Goal: Communication & Community: Share content

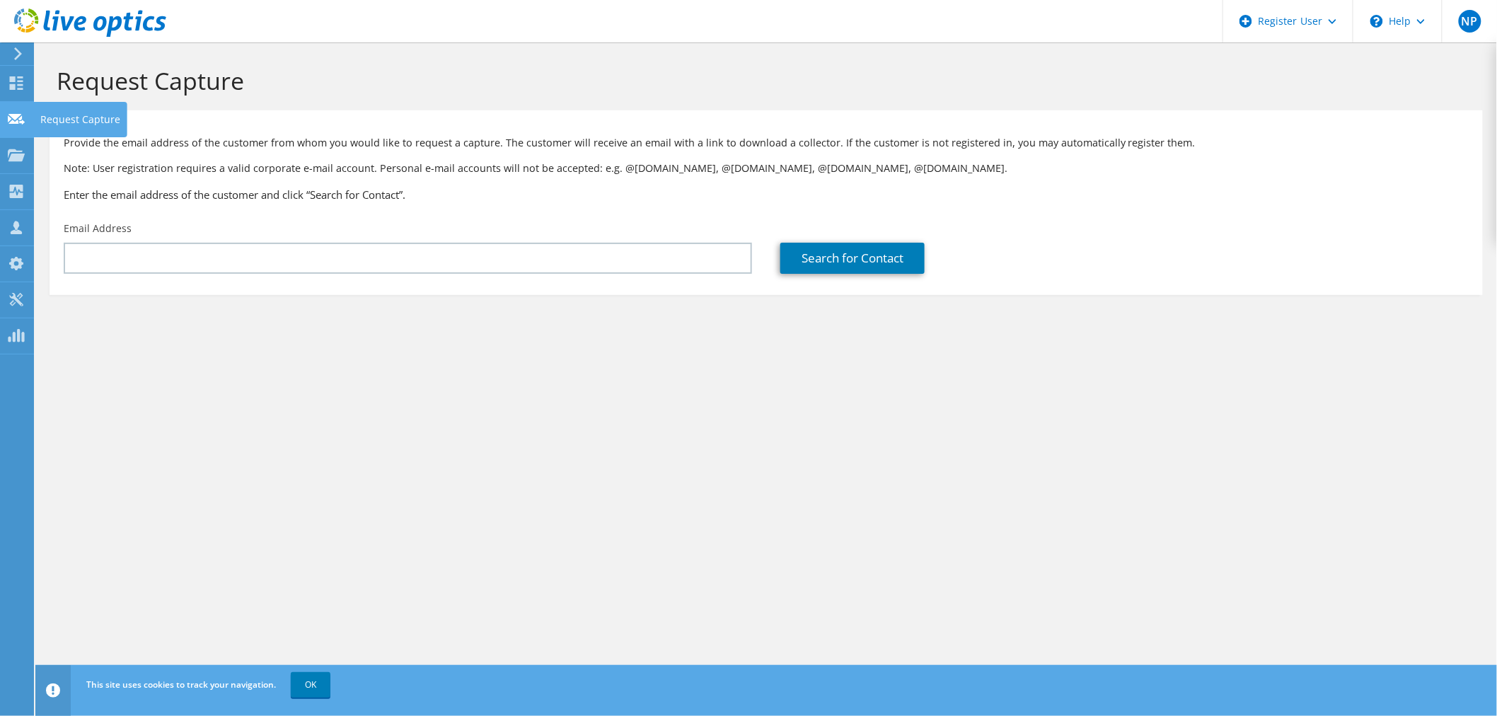
click at [12, 118] on icon at bounding box center [16, 118] width 17 height 13
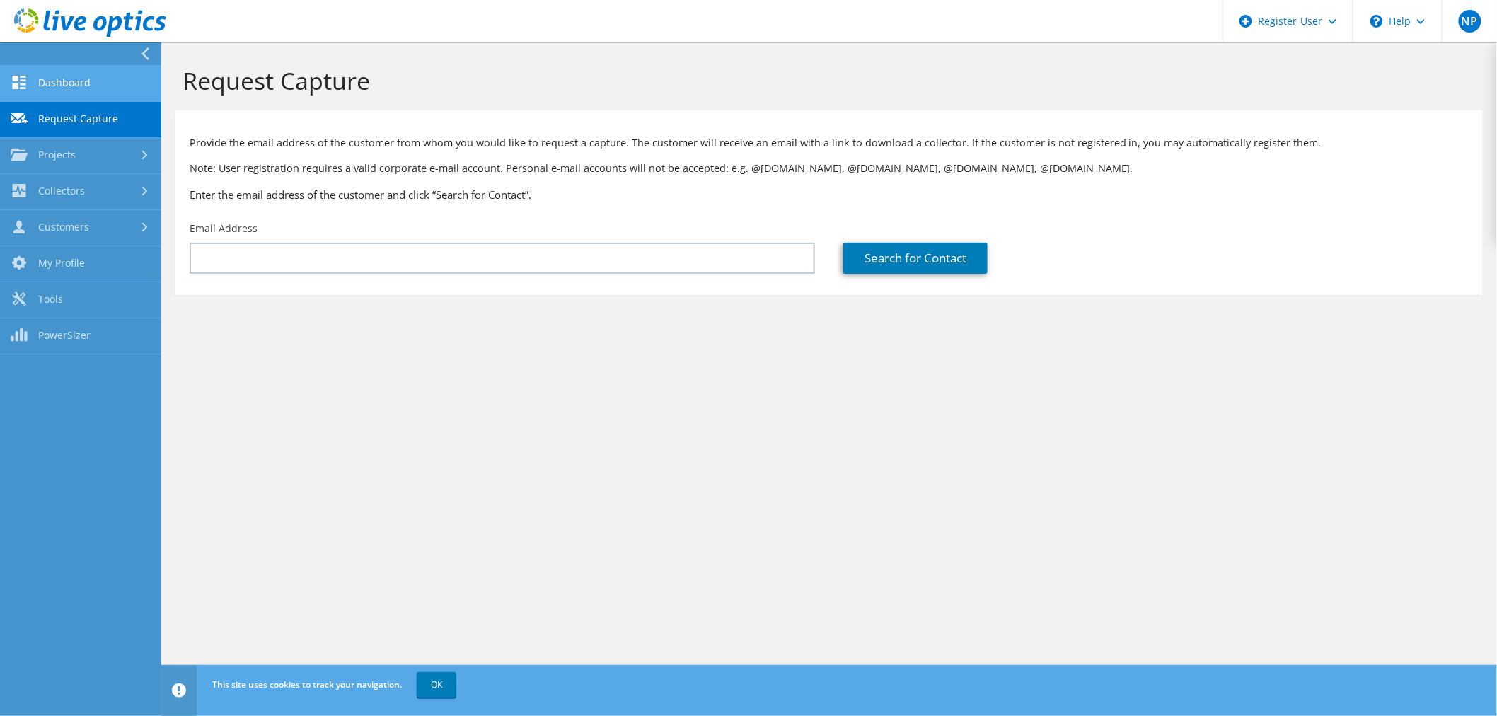
click at [72, 88] on link "Dashboard" at bounding box center [80, 84] width 161 height 36
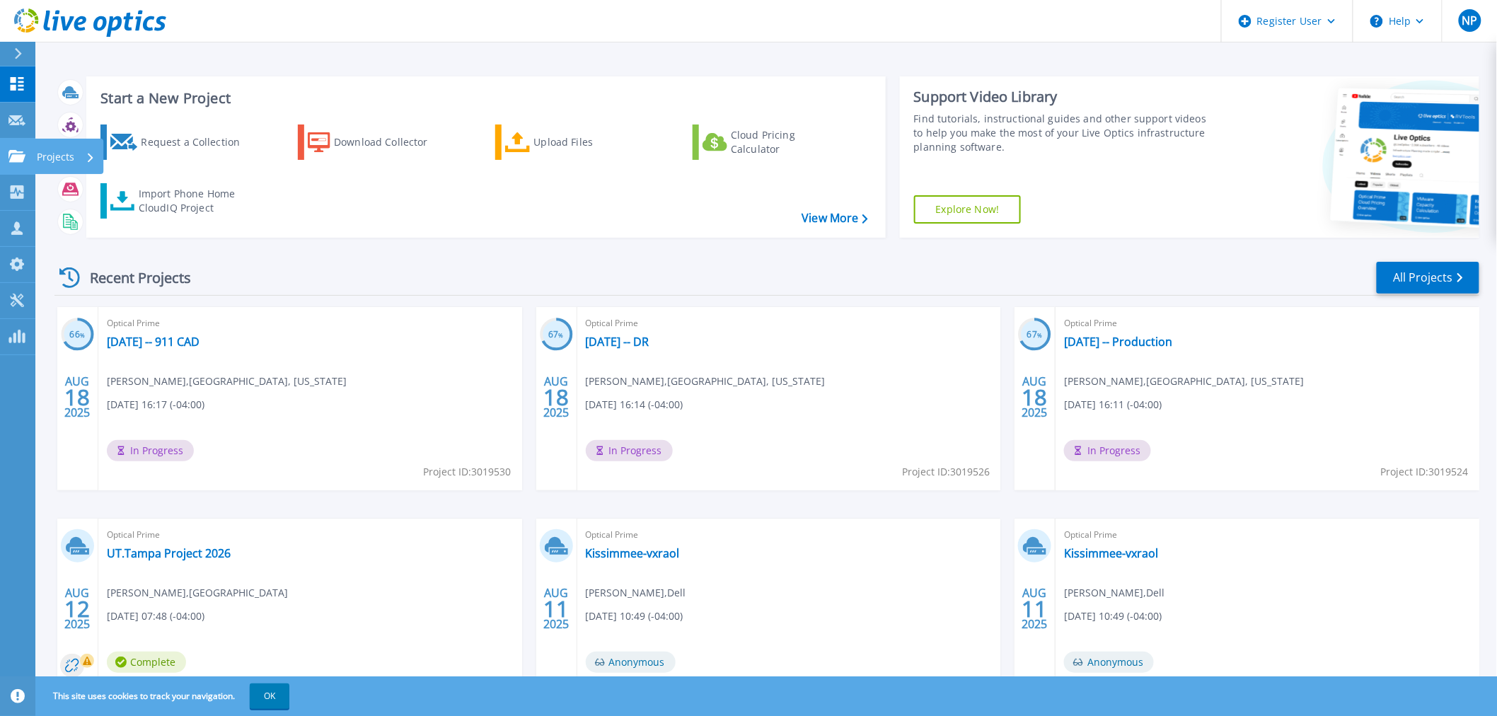
click at [4, 157] on link "Projects Projects" at bounding box center [17, 157] width 35 height 36
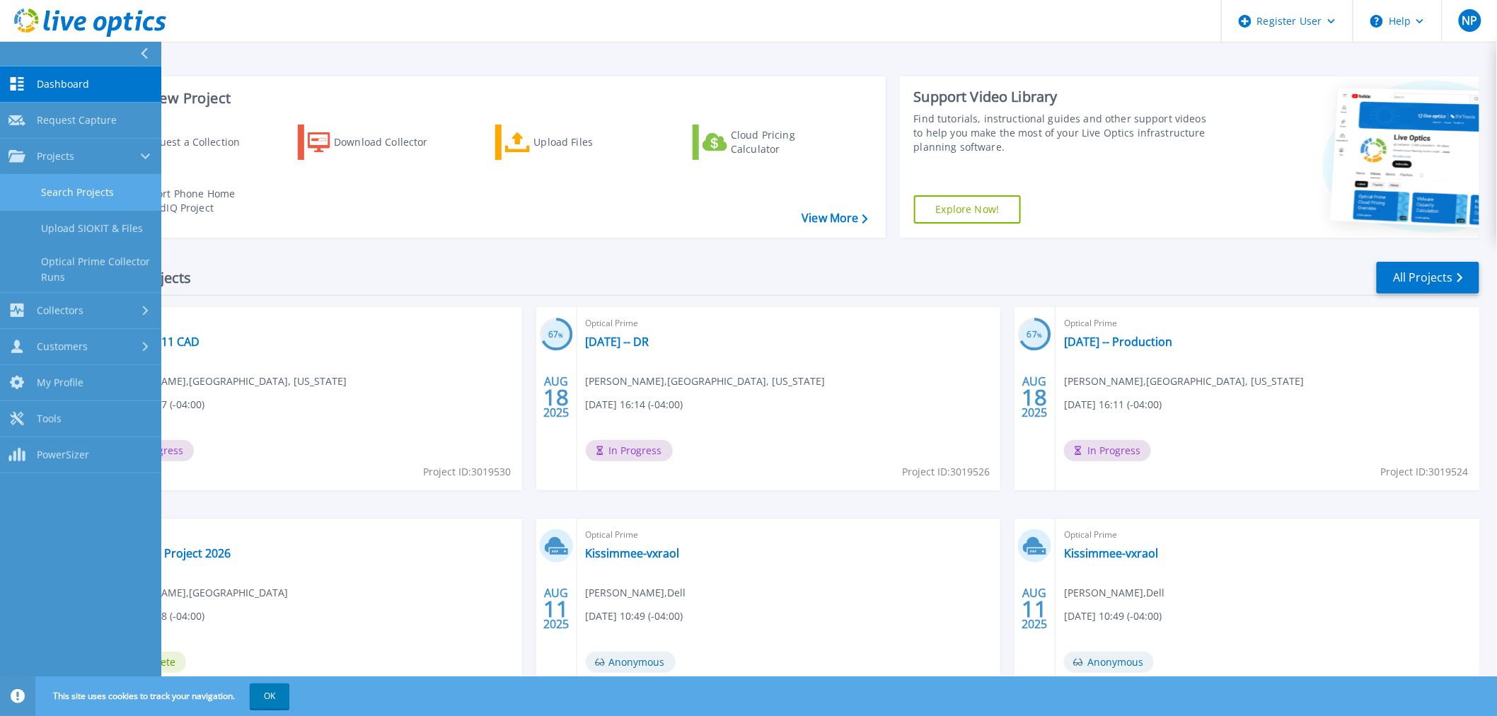
click at [54, 191] on link "Search Projects" at bounding box center [80, 193] width 161 height 36
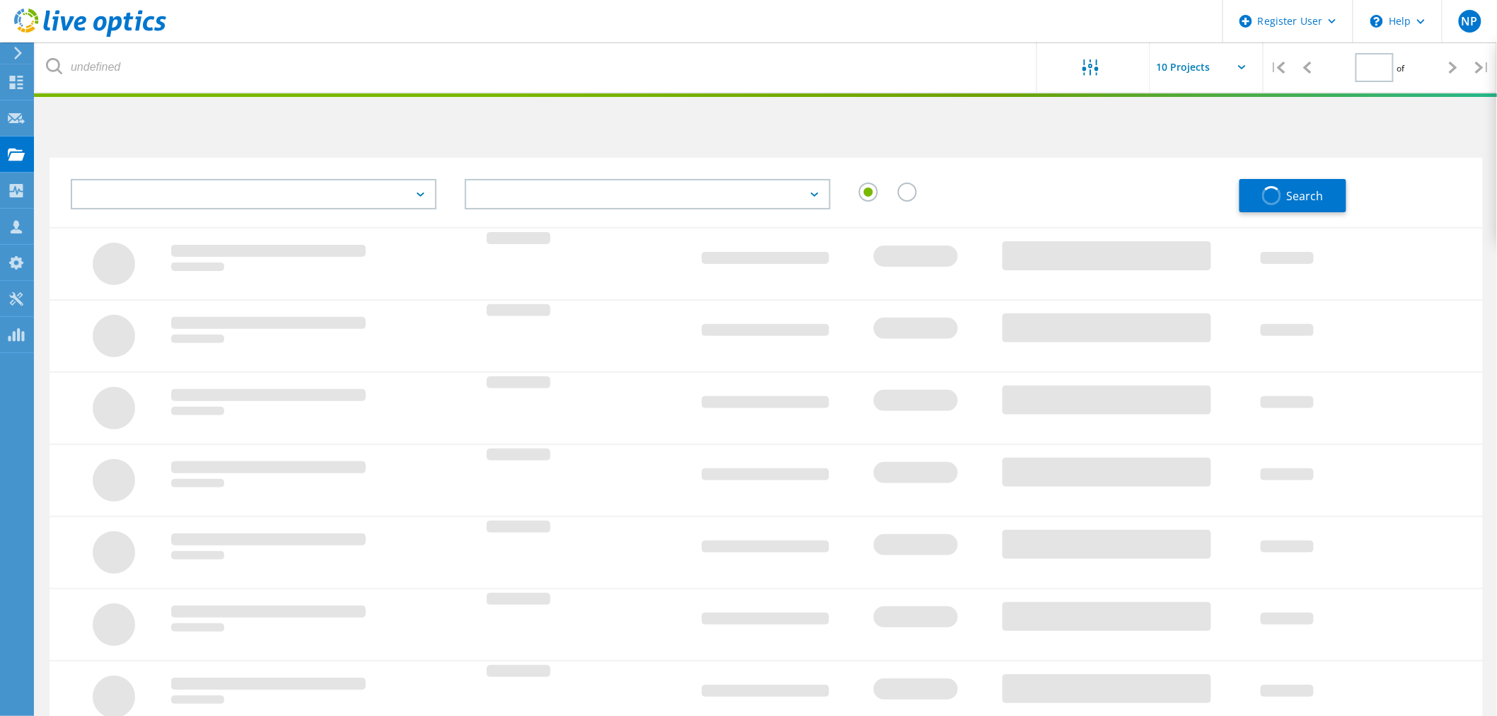
type input "1"
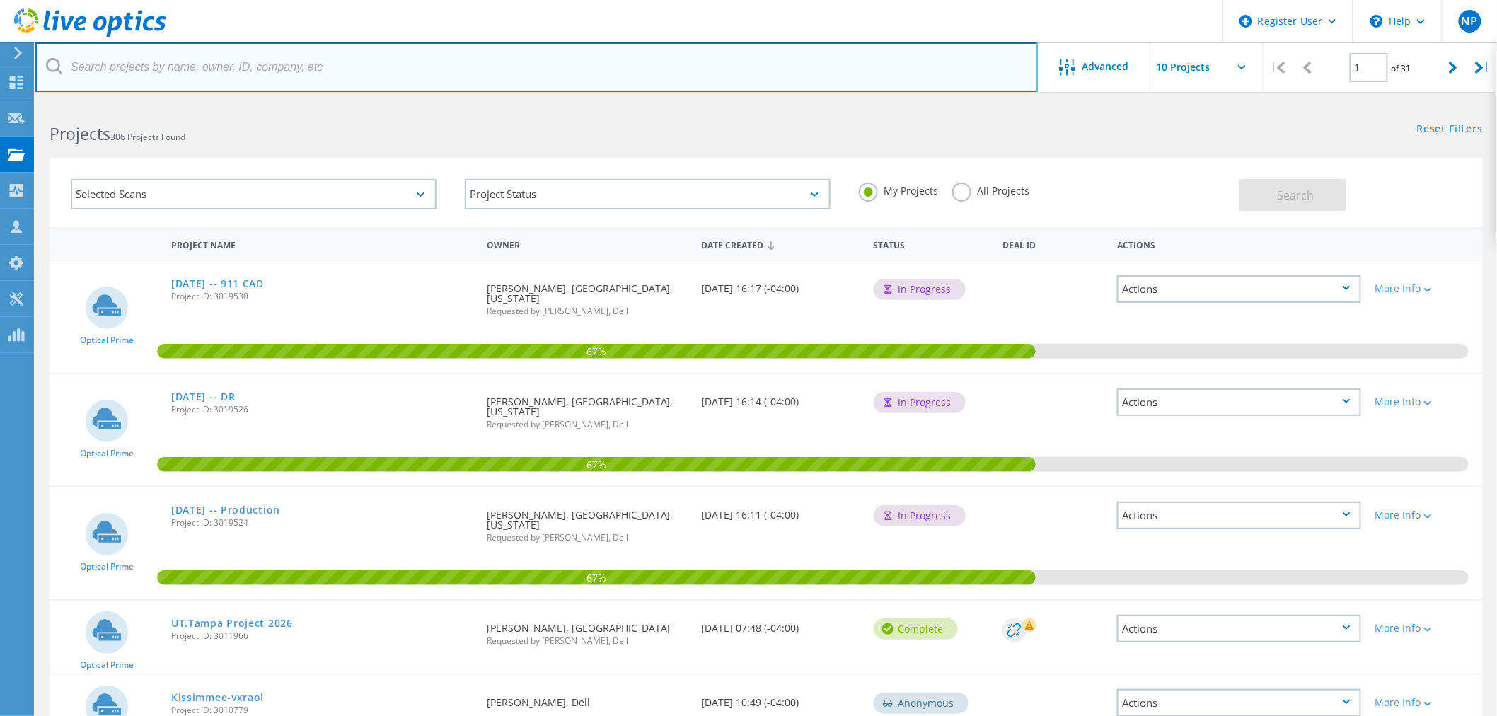
click at [504, 74] on input "text" at bounding box center [536, 67] width 1003 height 50
paste input "m"
click at [560, 55] on input "text" at bounding box center [536, 67] width 1003 height 50
click at [560, 55] on input "marion" at bounding box center [536, 67] width 1003 height 50
type input "@marion"
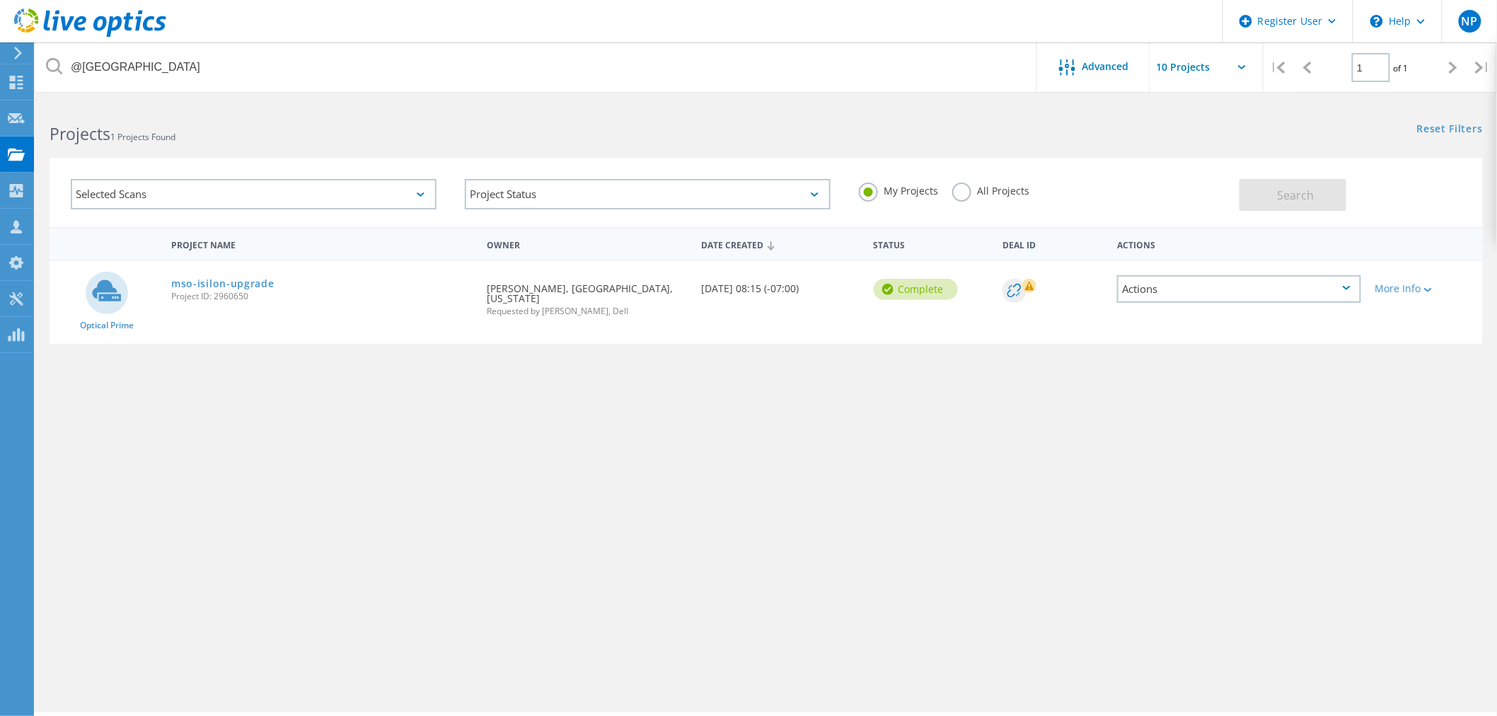
click at [996, 192] on label "All Projects" at bounding box center [990, 189] width 77 height 13
click at [0, 0] on input "All Projects" at bounding box center [0, 0] width 0 height 0
click at [1277, 187] on span "Search" at bounding box center [1295, 195] width 37 height 16
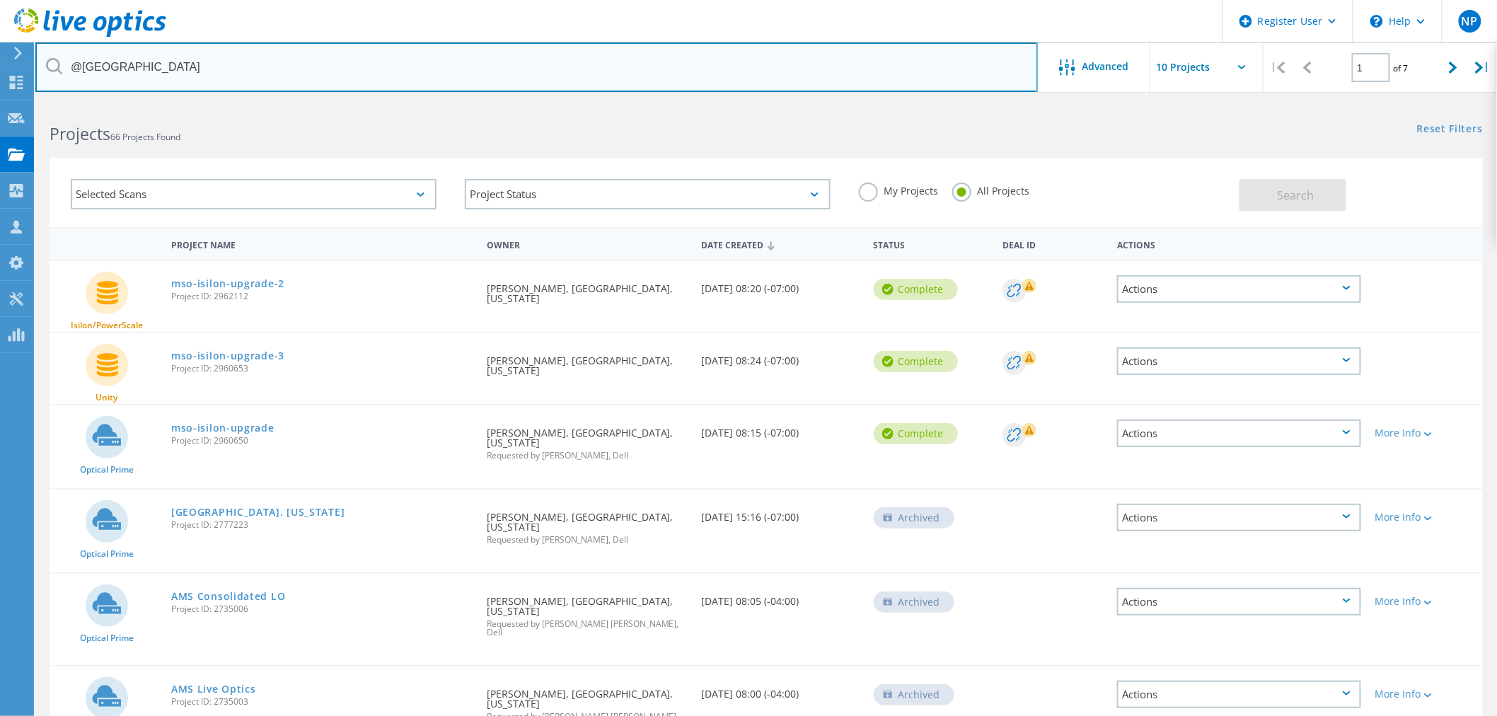
click at [398, 72] on input "@marion" at bounding box center [536, 67] width 1003 height 50
paste input "matthew.nicholson@marionfl.org"
type input "@marionfl.org"
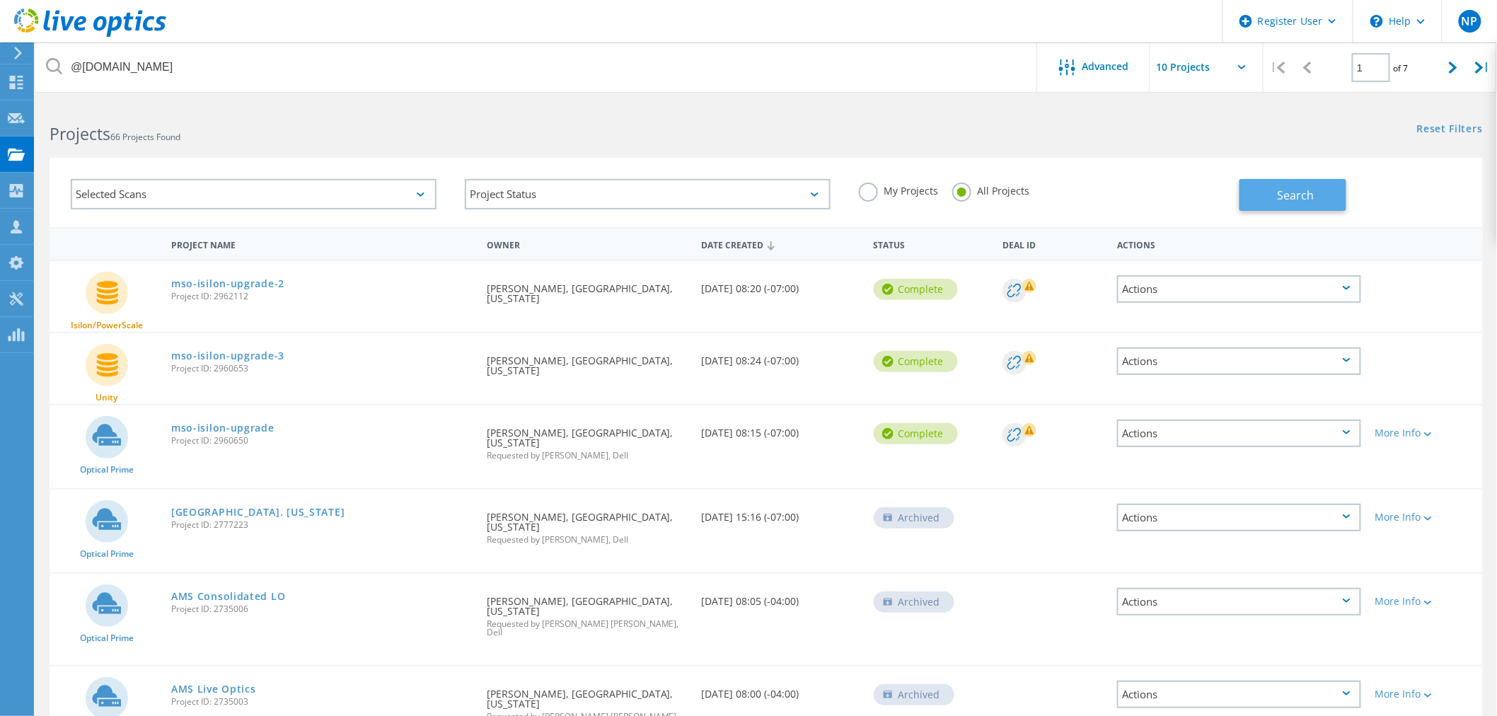
click at [1343, 191] on button "Search" at bounding box center [1293, 195] width 107 height 32
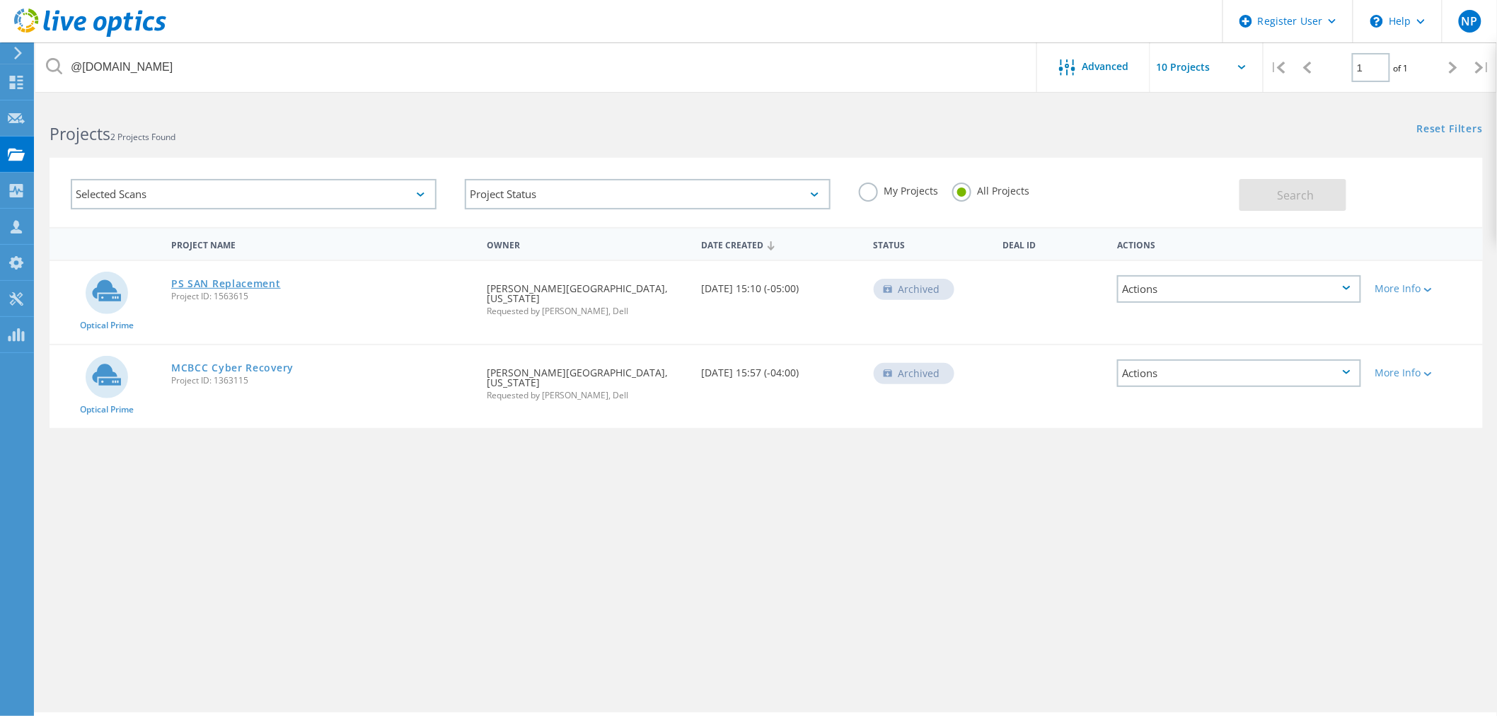
click at [207, 283] on link "PS SAN Replacement" at bounding box center [226, 284] width 110 height 10
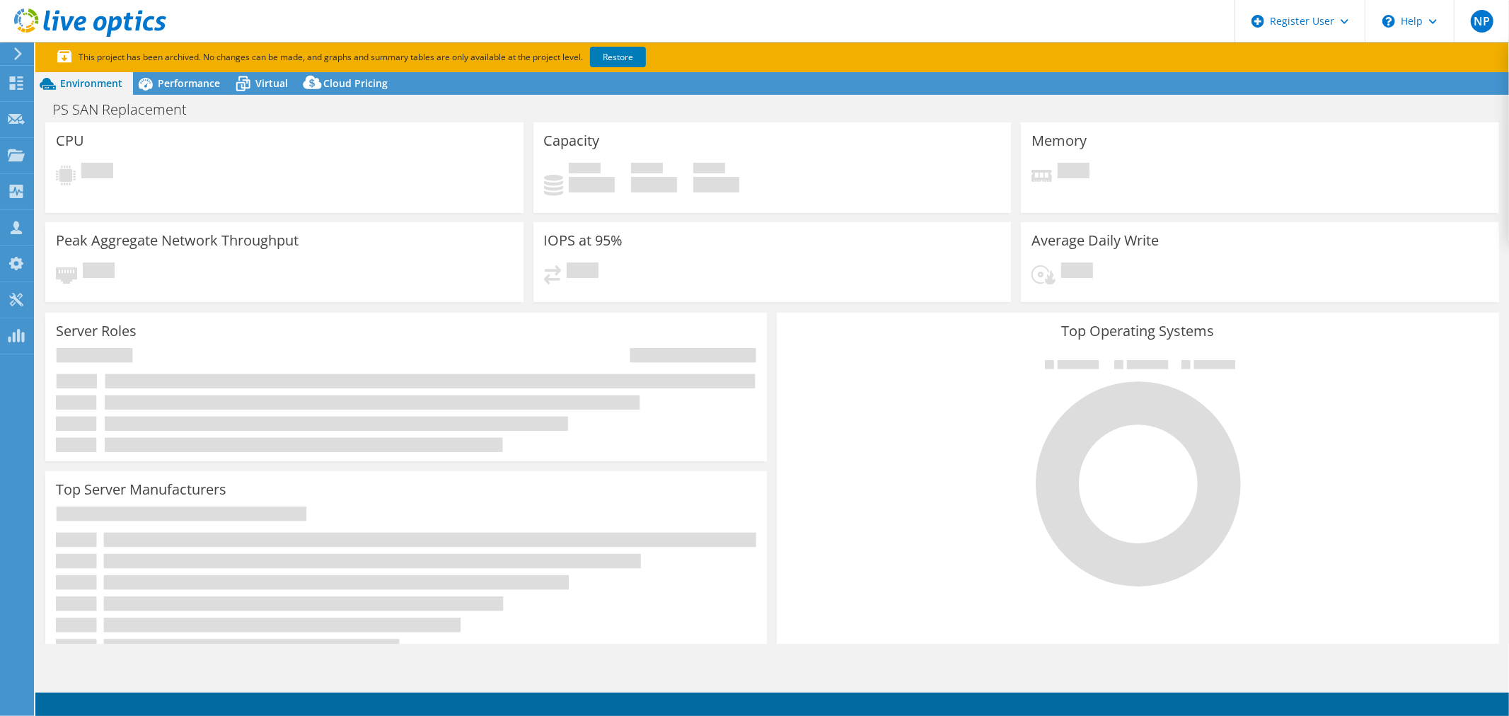
select select "USD"
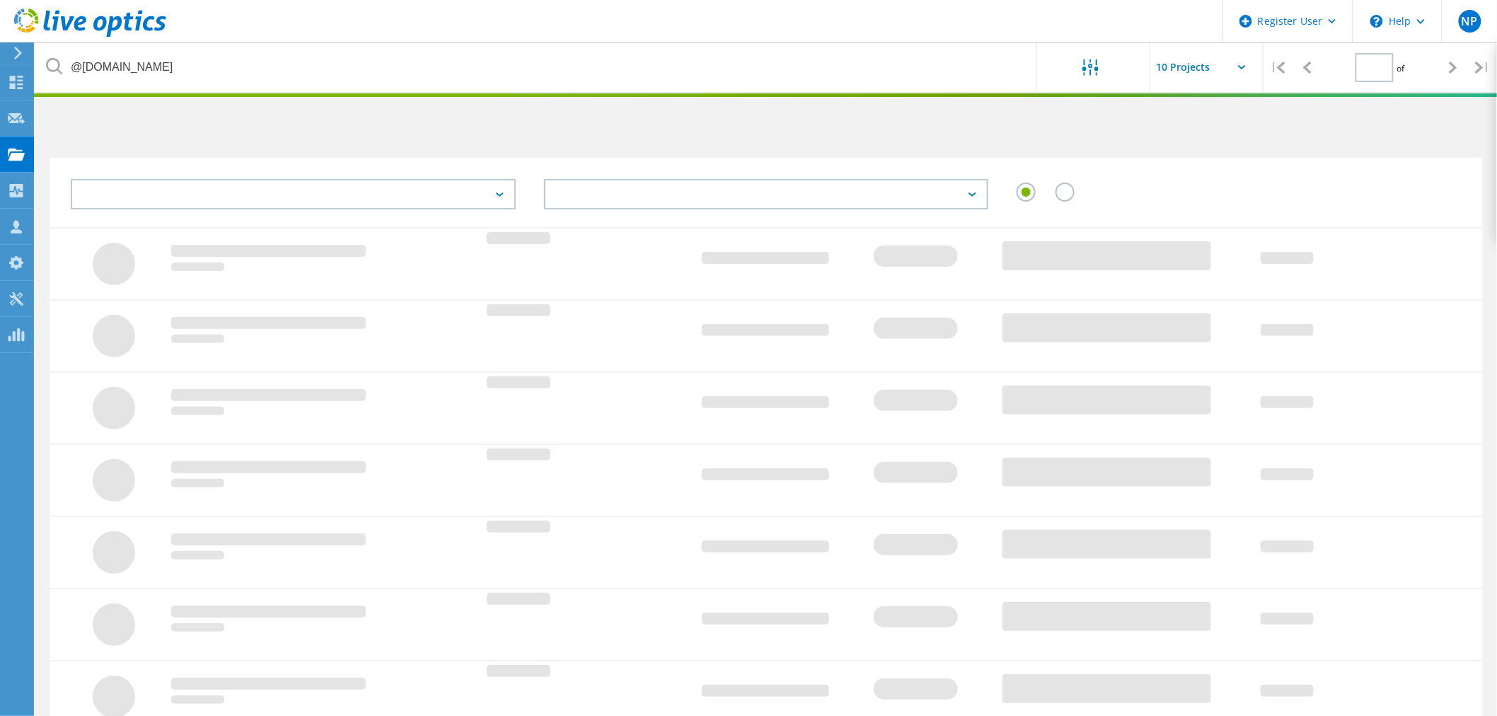
type input "1"
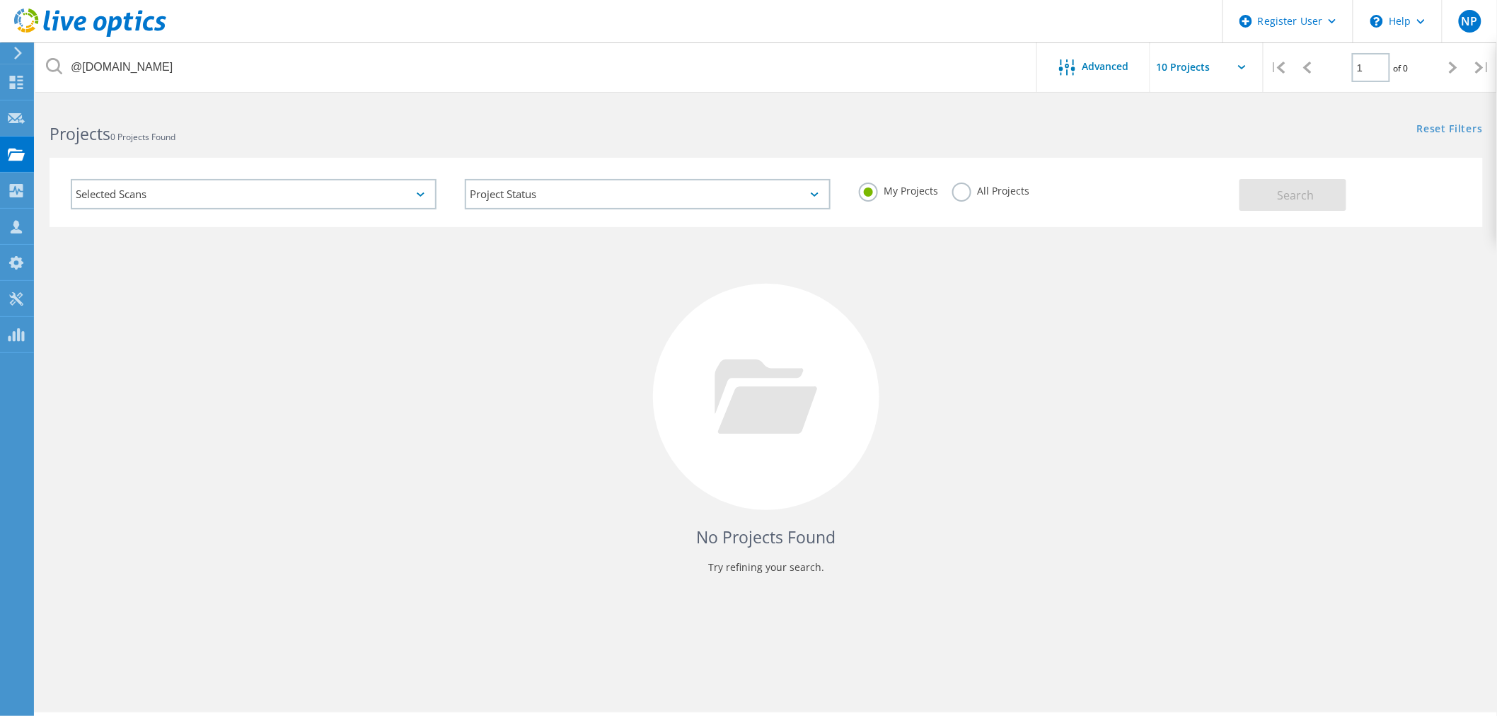
click at [1006, 193] on label "All Projects" at bounding box center [990, 189] width 77 height 13
click at [0, 0] on input "All Projects" at bounding box center [0, 0] width 0 height 0
click at [1260, 204] on button "Search" at bounding box center [1293, 195] width 107 height 32
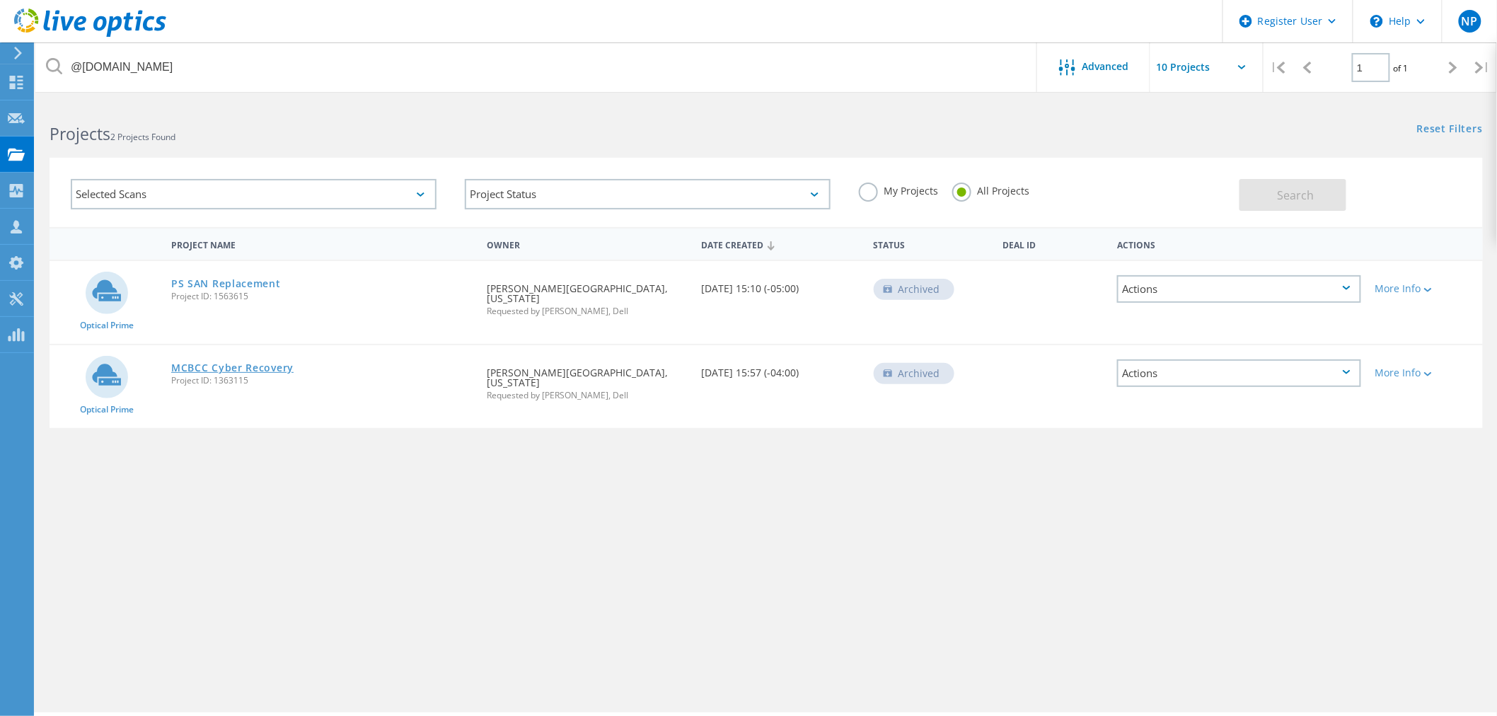
click at [263, 363] on link "MCBCC Cyber Recovery" at bounding box center [232, 368] width 122 height 10
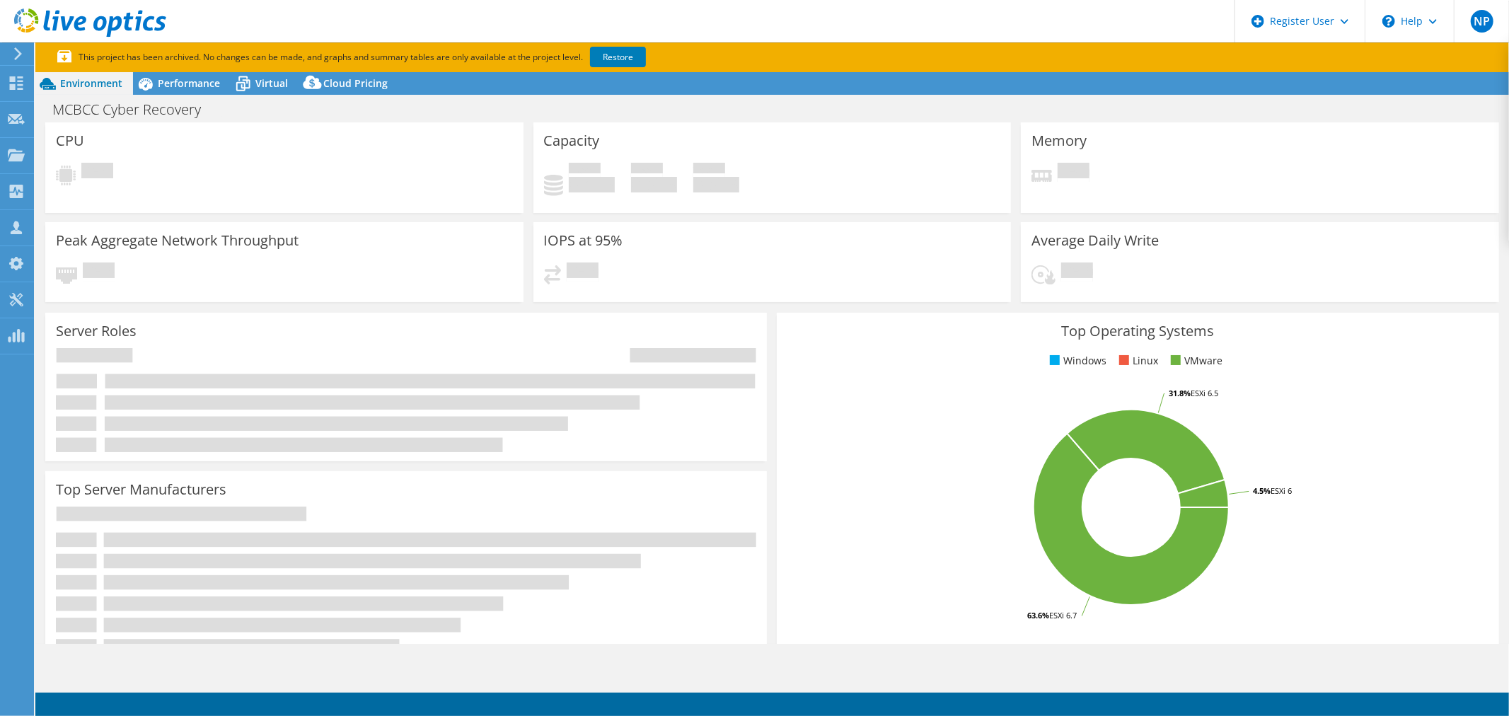
select select "USD"
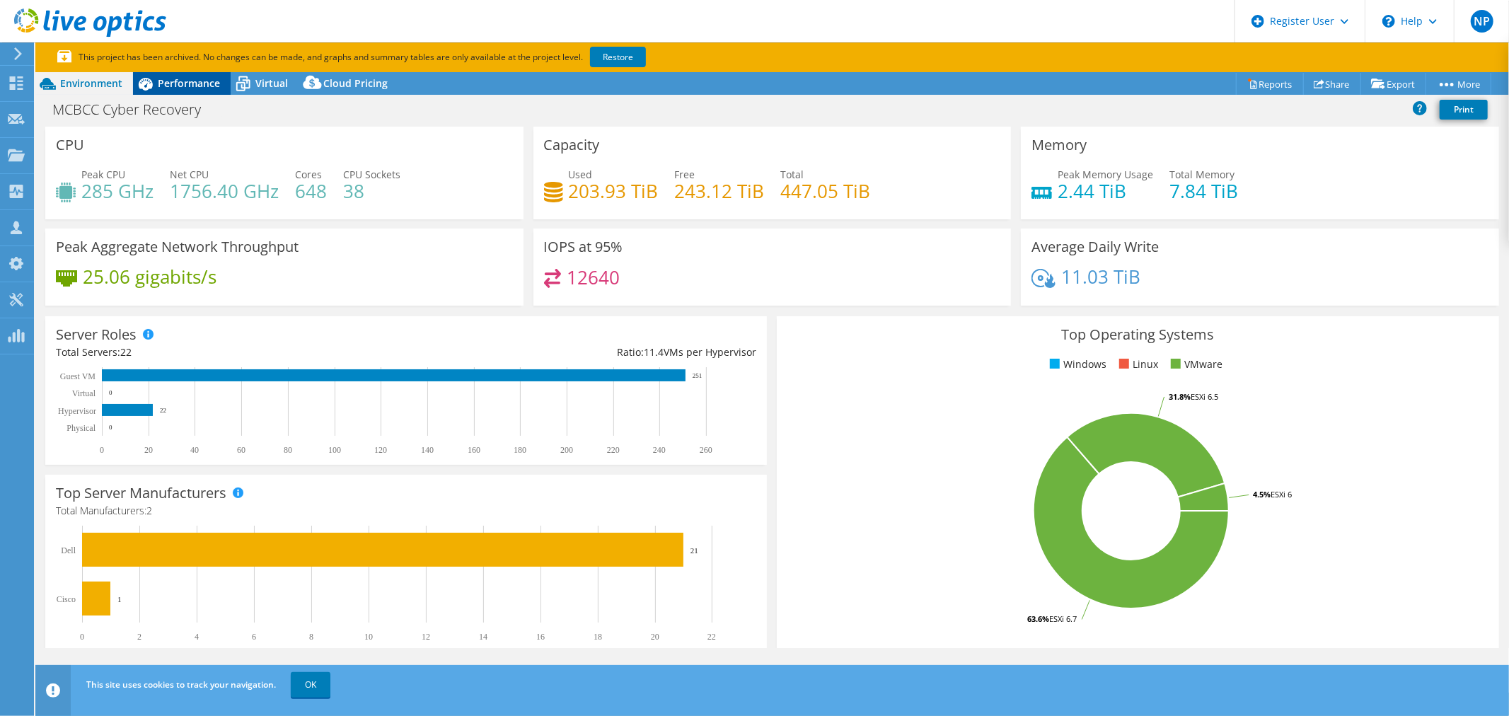
click at [172, 86] on span "Performance" at bounding box center [189, 82] width 62 height 13
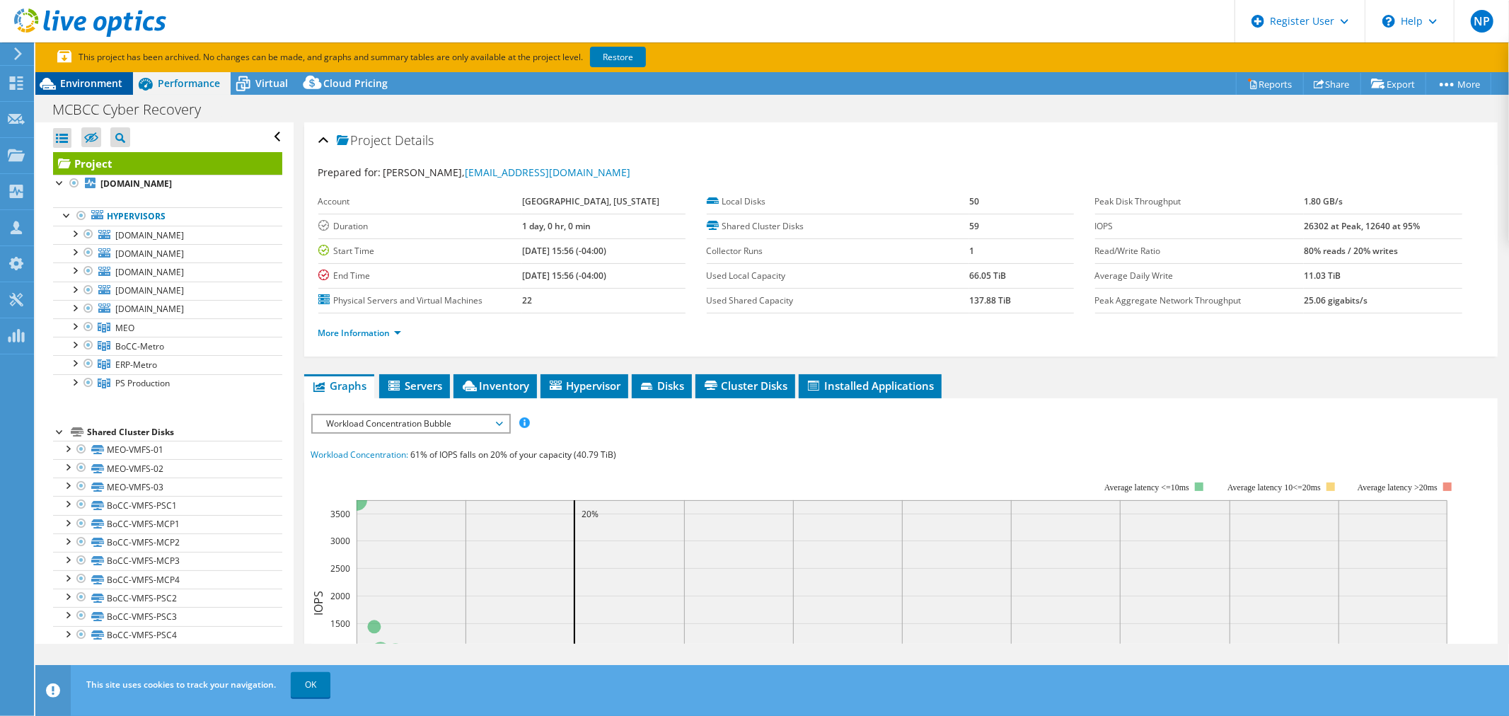
click at [81, 87] on span "Environment" at bounding box center [91, 82] width 62 height 13
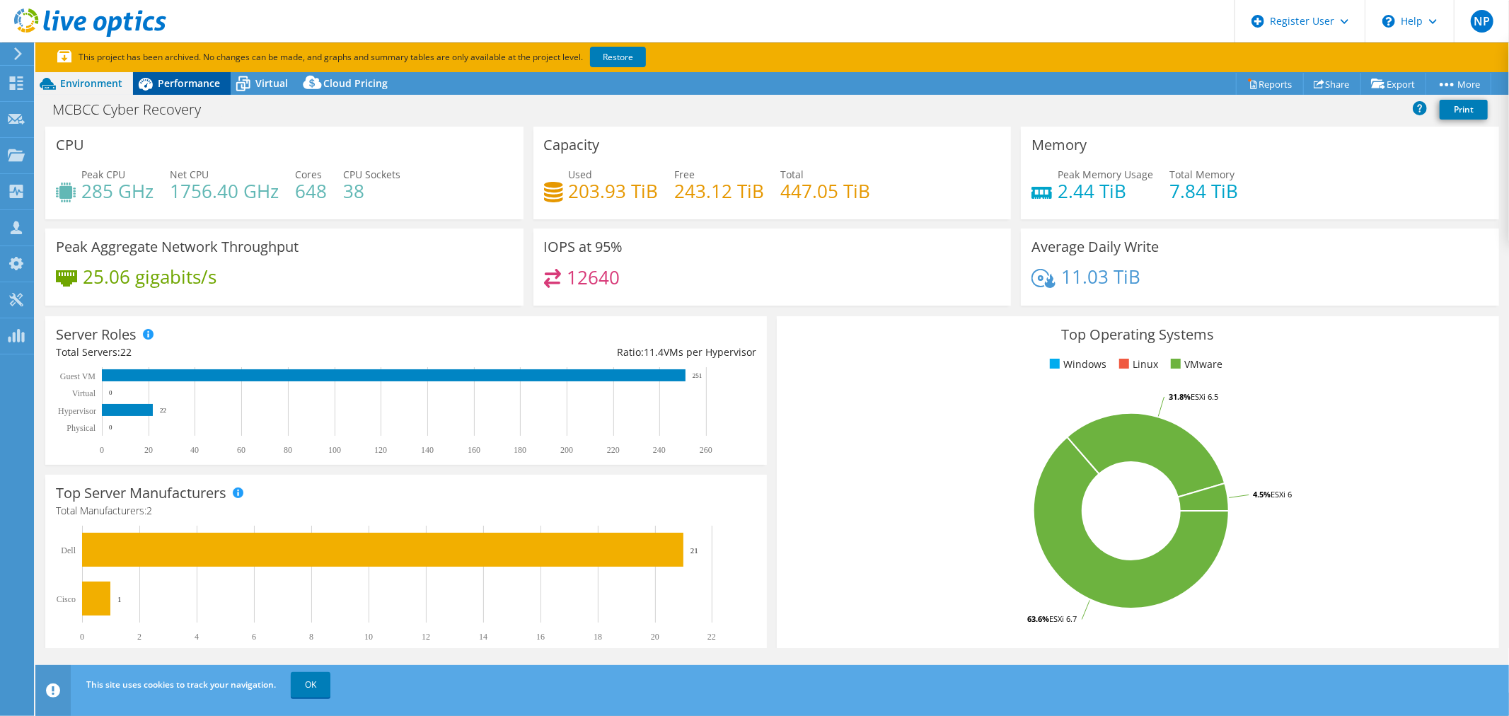
click at [166, 83] on span "Performance" at bounding box center [189, 82] width 62 height 13
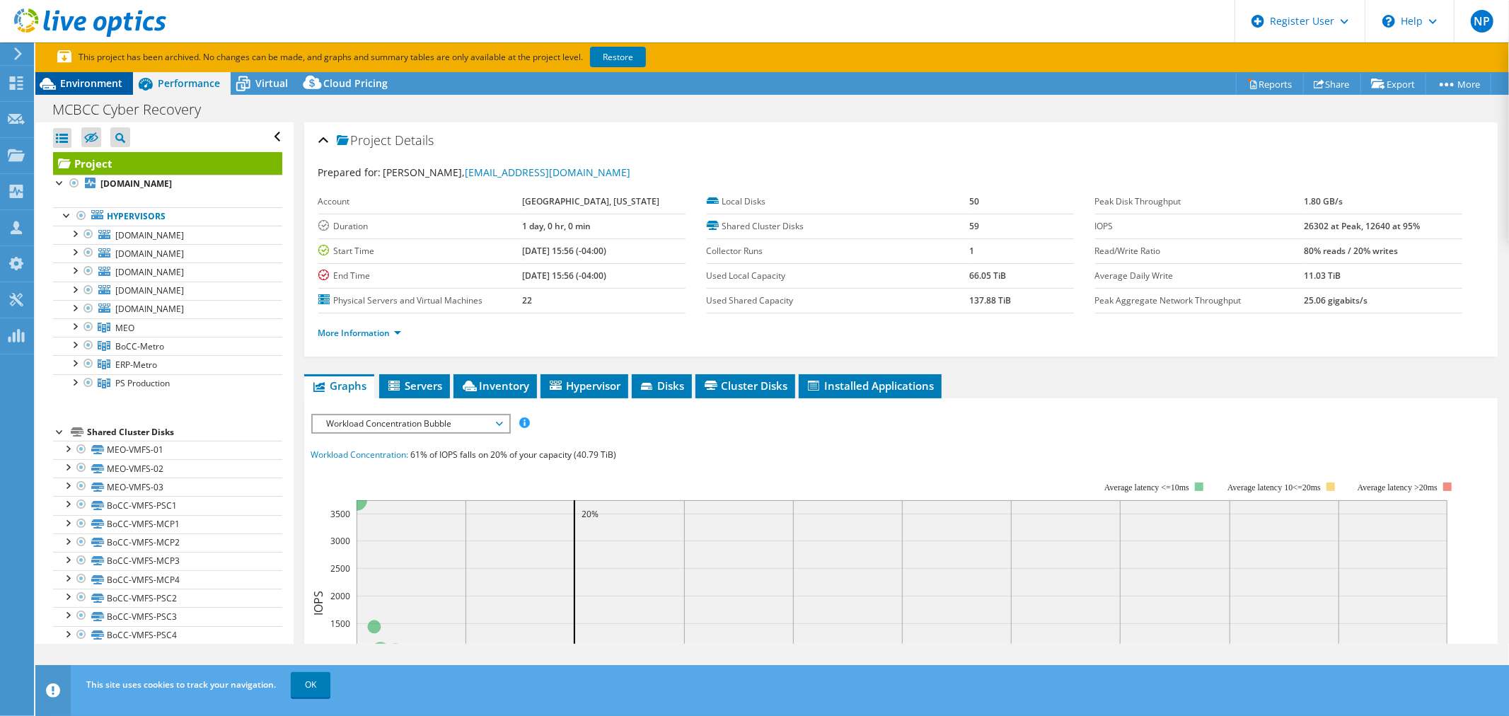
click at [117, 83] on span "Environment" at bounding box center [91, 82] width 62 height 13
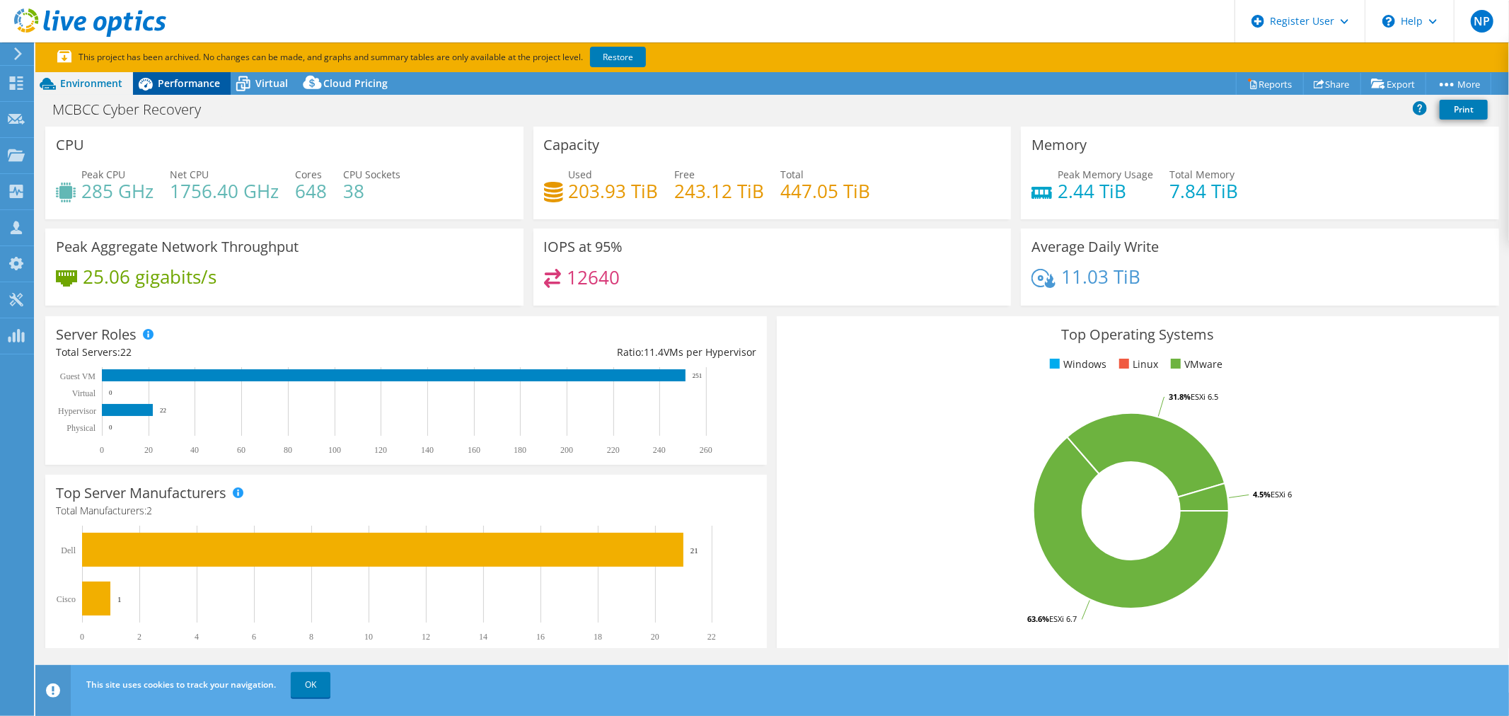
click at [161, 76] on span "Performance" at bounding box center [189, 82] width 62 height 13
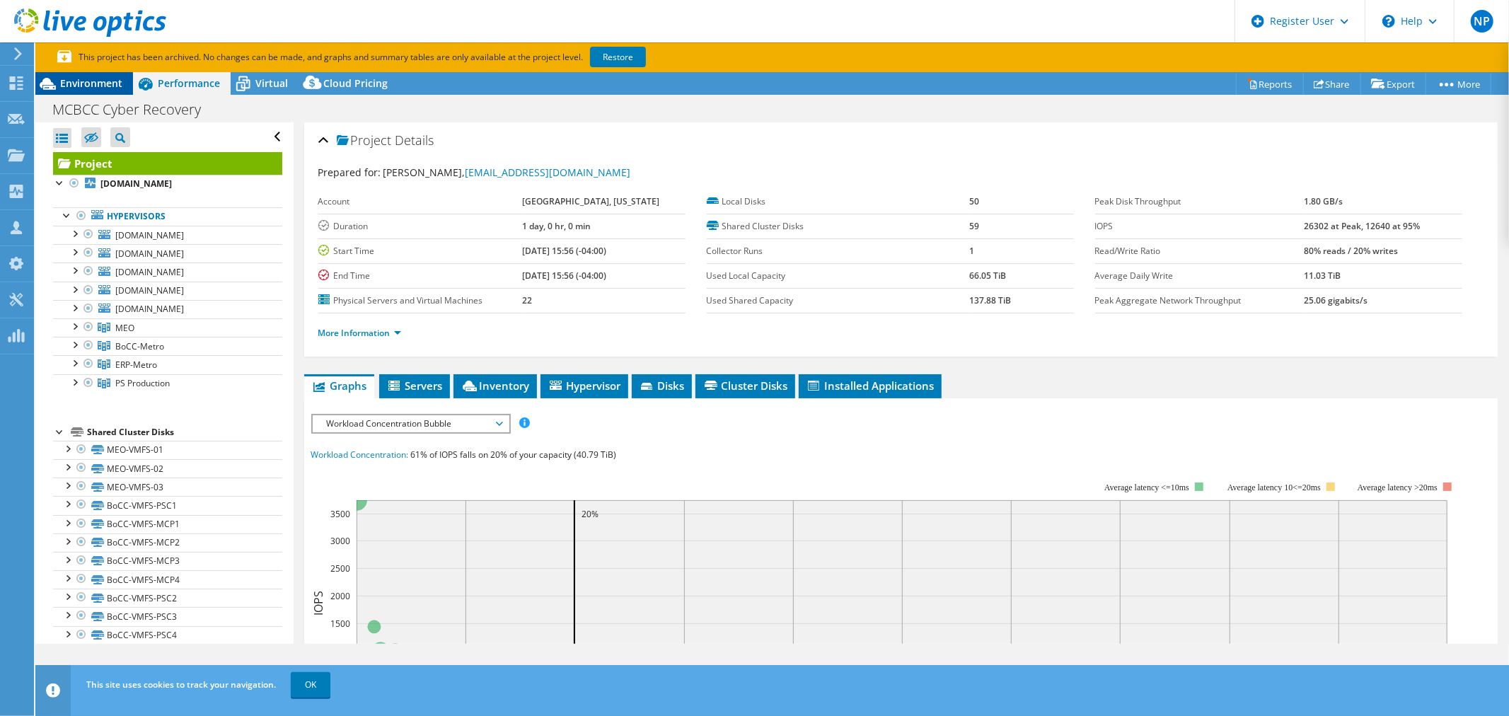
click at [88, 72] on div "Environment" at bounding box center [84, 83] width 98 height 23
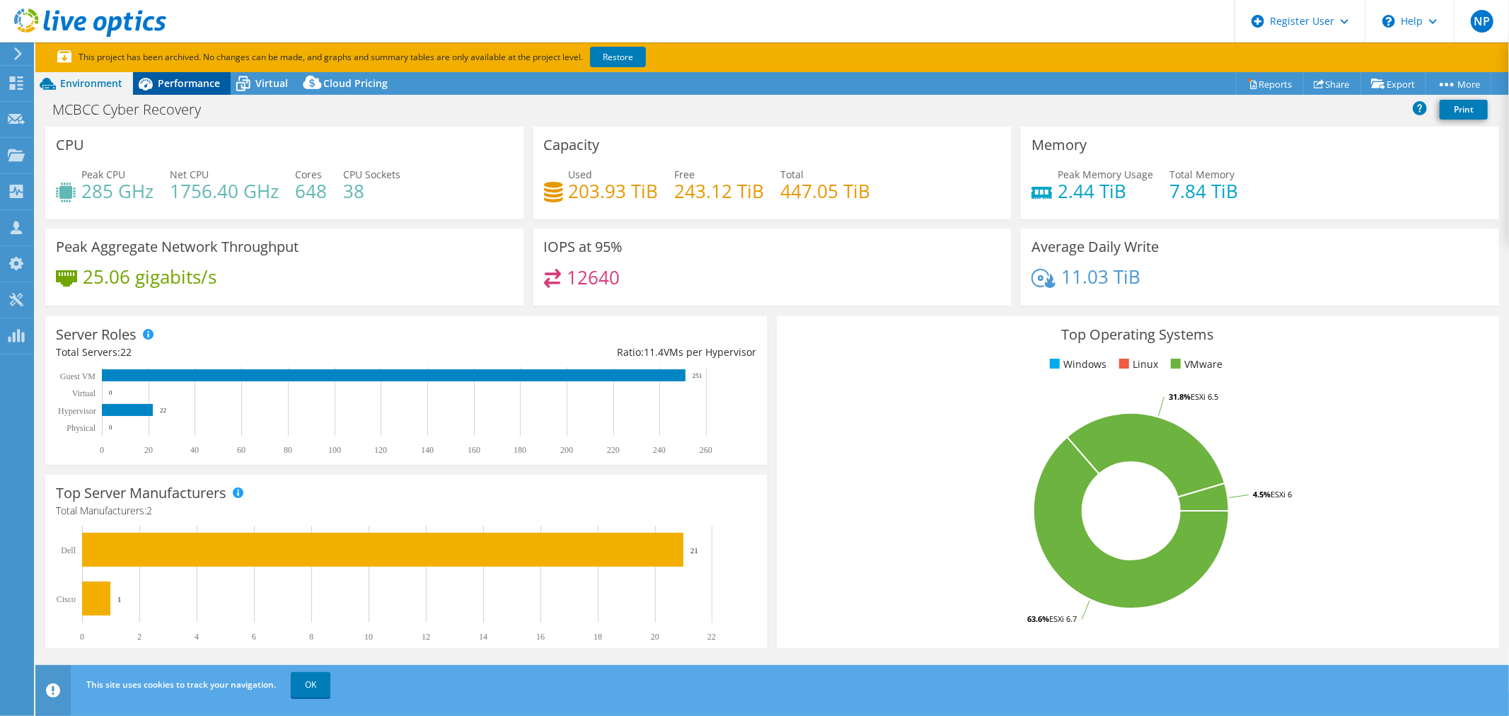
click at [184, 87] on span "Performance" at bounding box center [189, 82] width 62 height 13
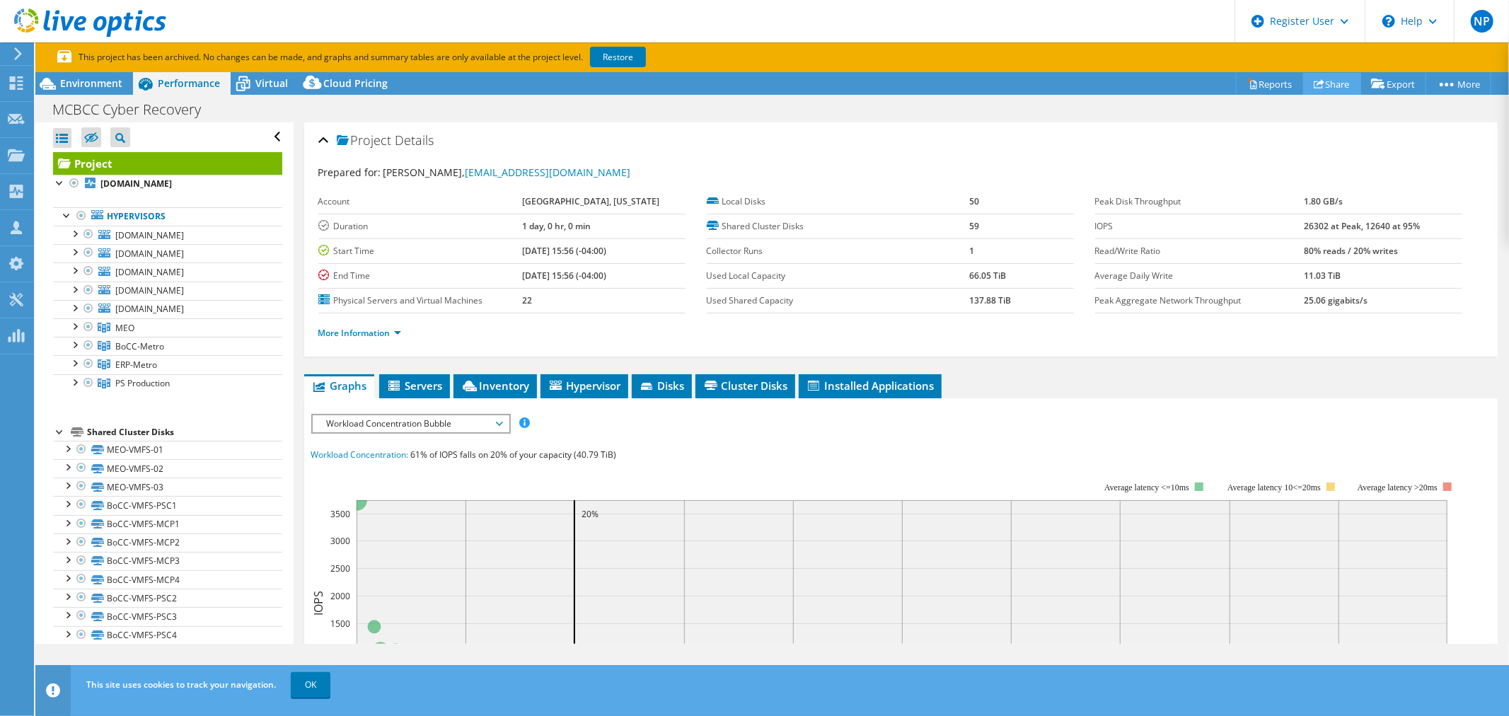
click at [1310, 93] on link "Share" at bounding box center [1332, 84] width 58 height 22
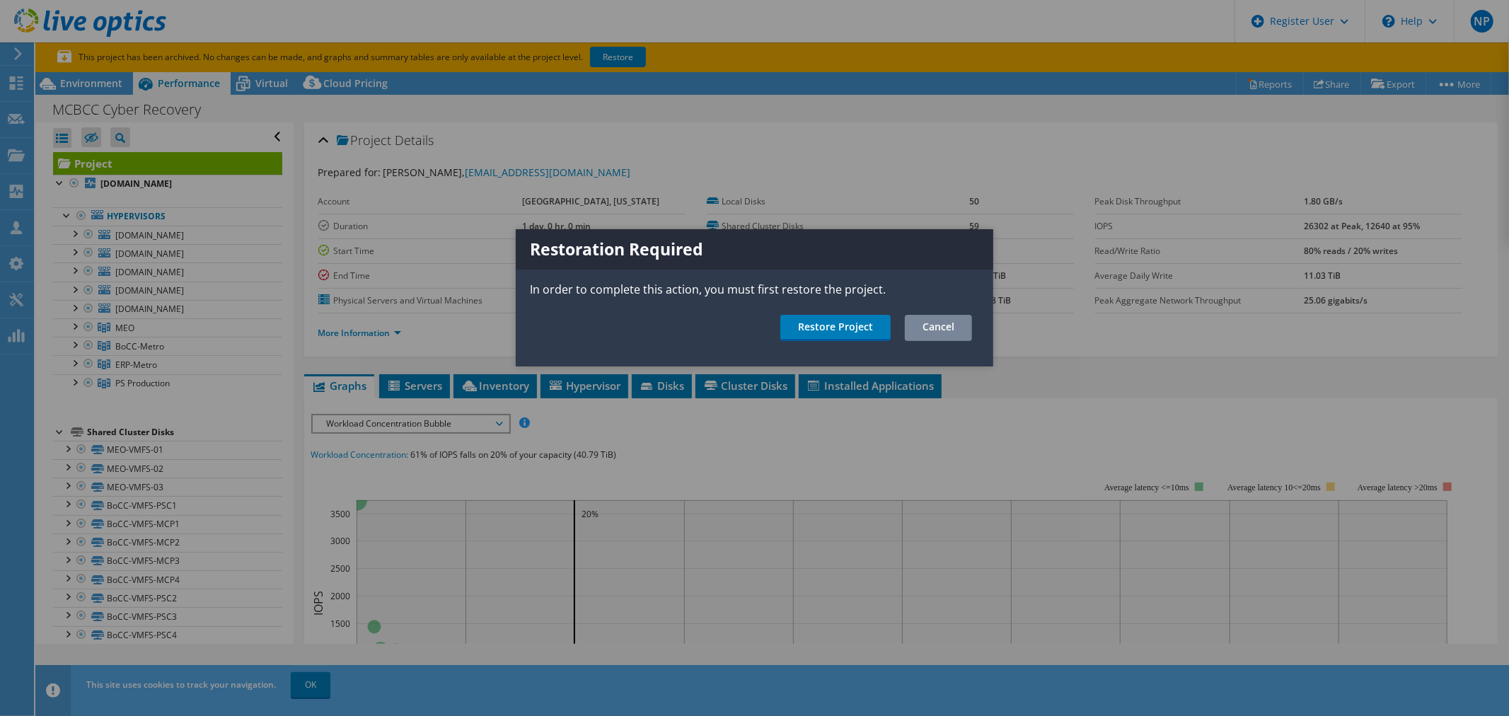
click at [925, 319] on link "Cancel" at bounding box center [938, 328] width 67 height 26
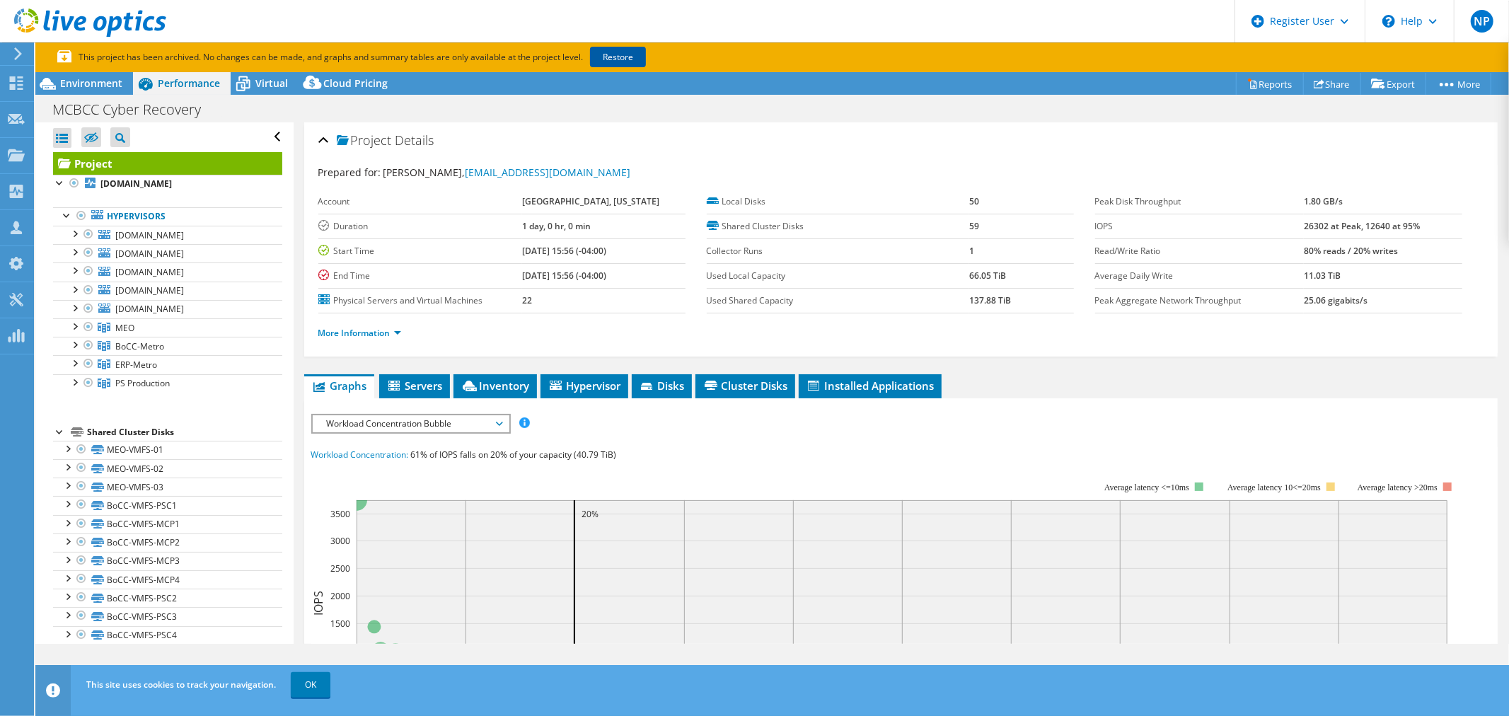
click at [637, 59] on link "Restore" at bounding box center [618, 57] width 56 height 21
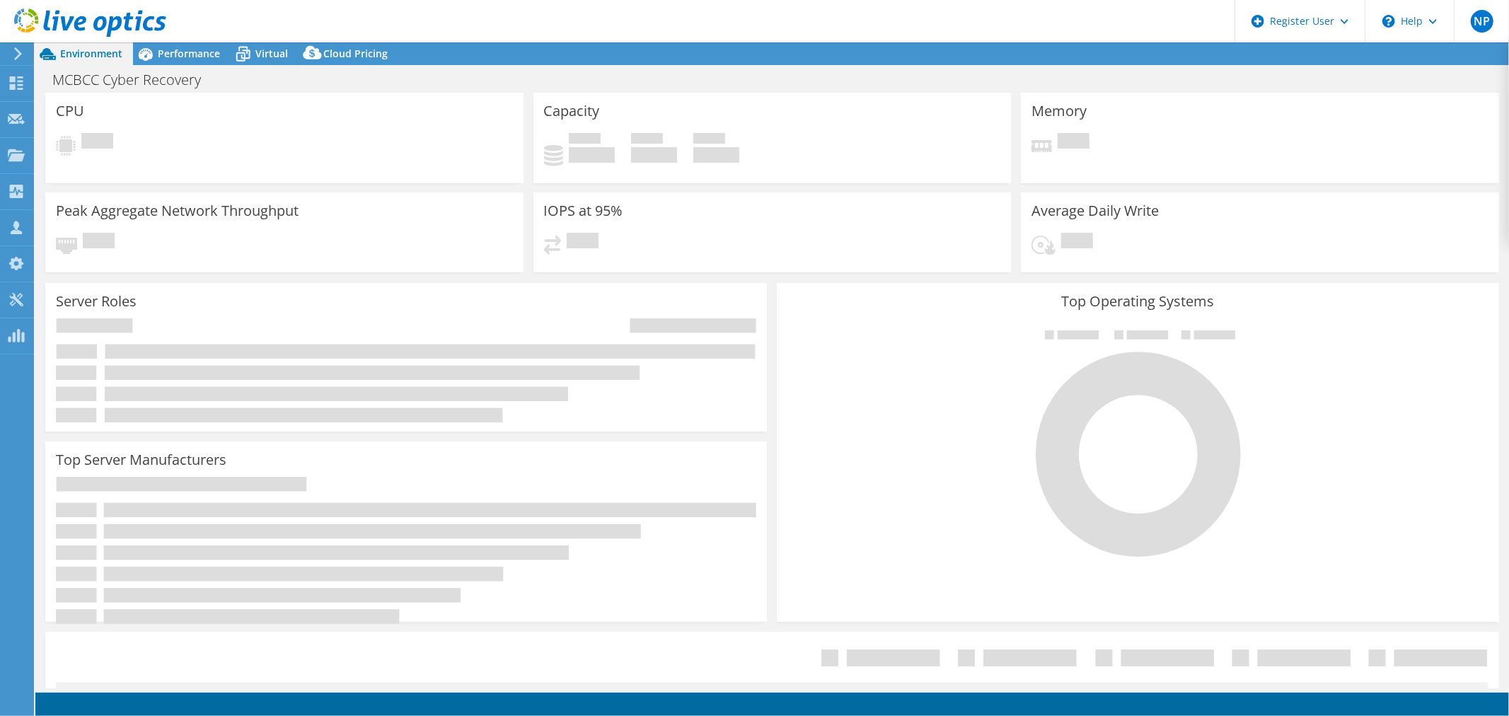
select select "USD"
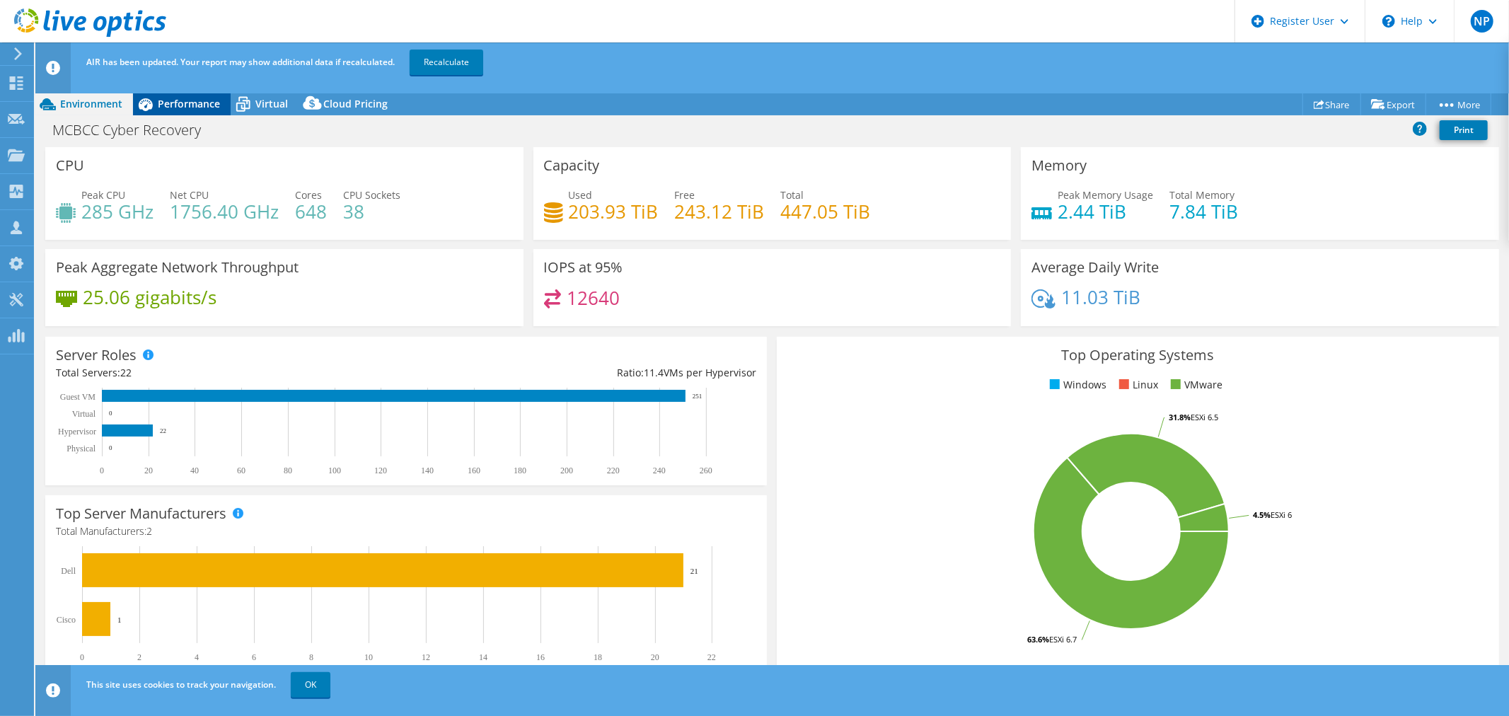
click at [200, 99] on span "Performance" at bounding box center [189, 103] width 62 height 13
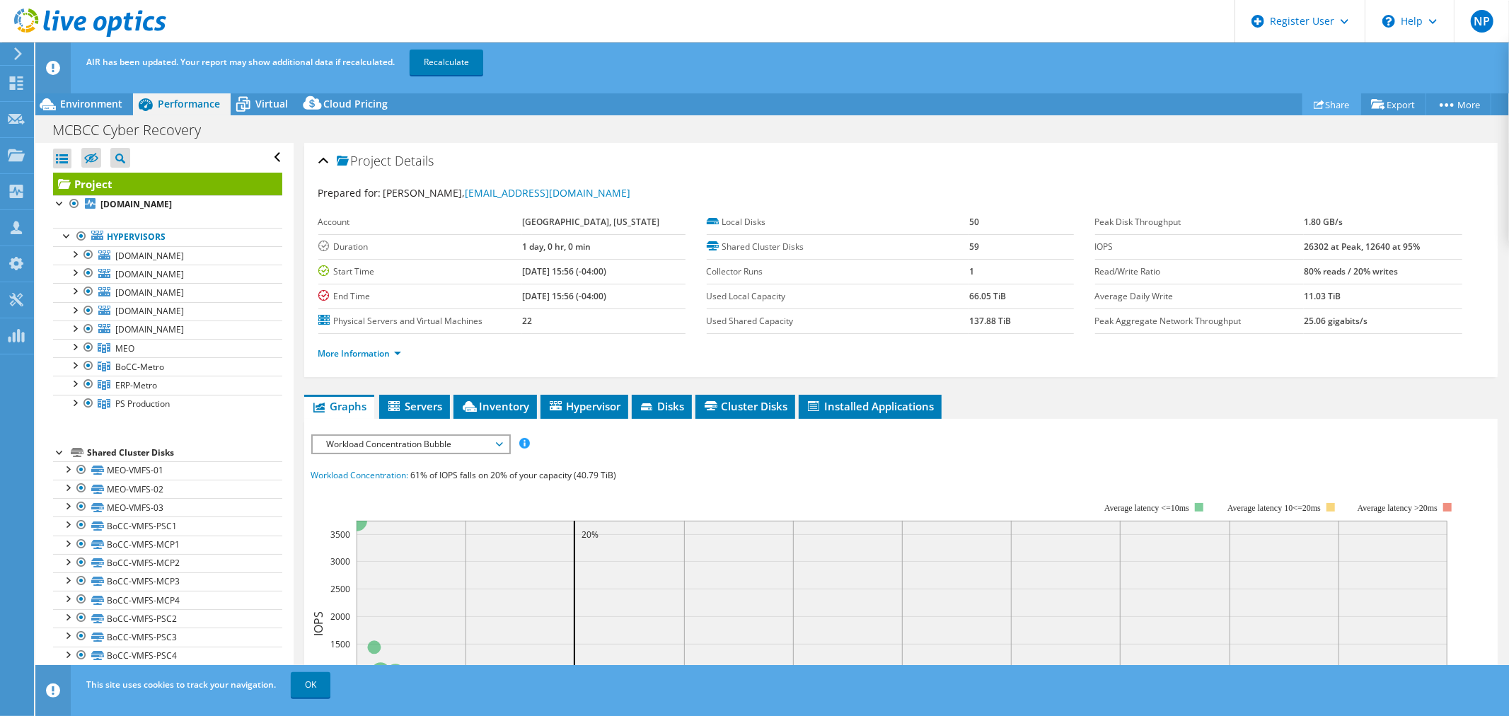
click at [1328, 97] on link "Share" at bounding box center [1332, 104] width 59 height 22
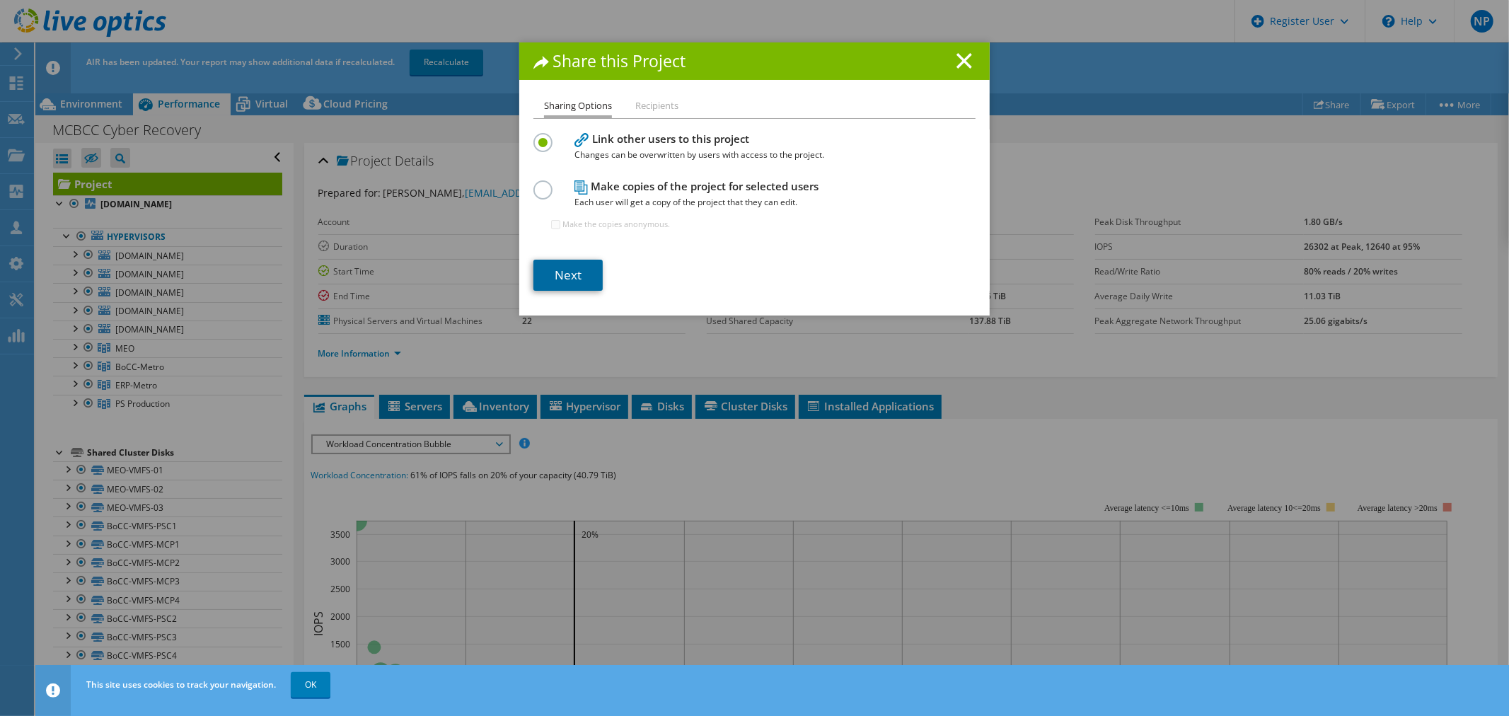
click at [550, 280] on link "Next" at bounding box center [567, 275] width 69 height 31
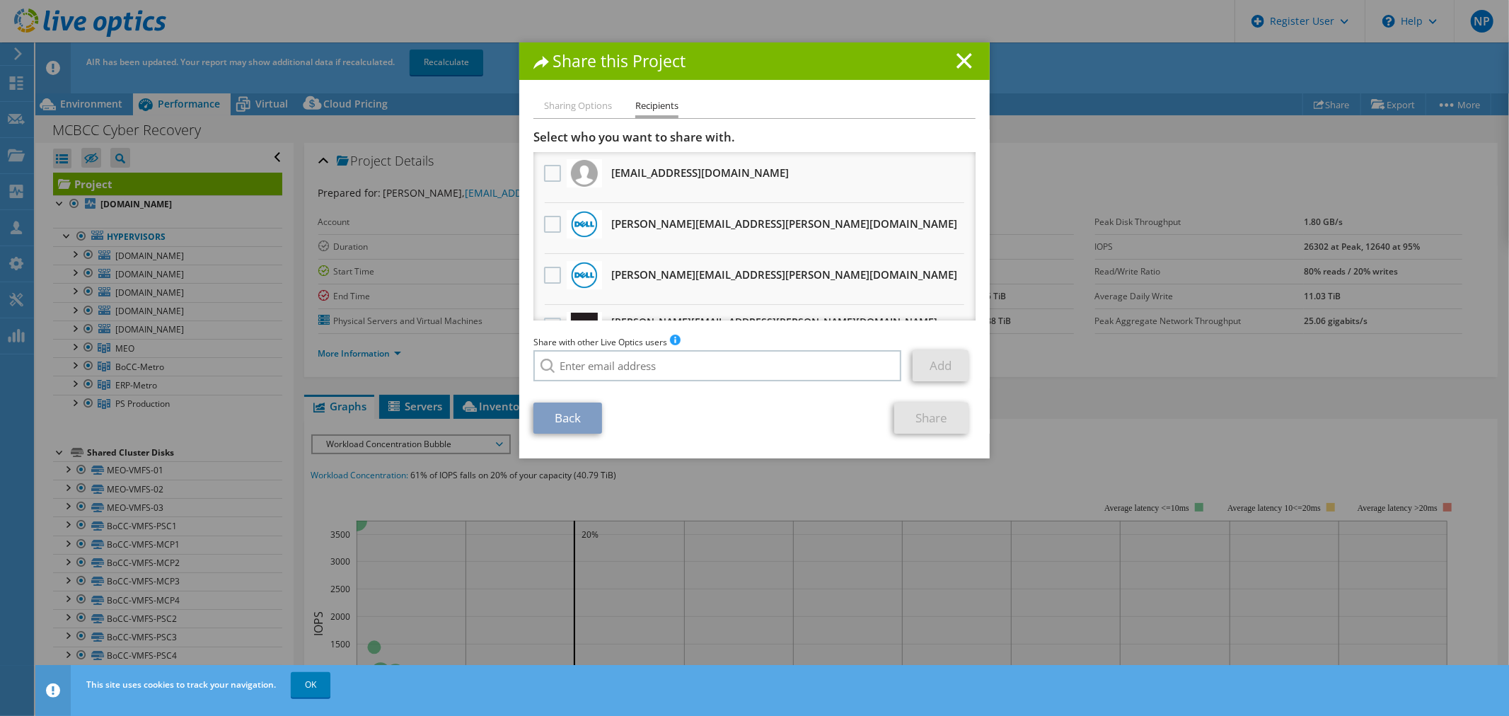
click at [669, 349] on div "Share with other Live Optics users Add" at bounding box center [754, 362] width 442 height 54
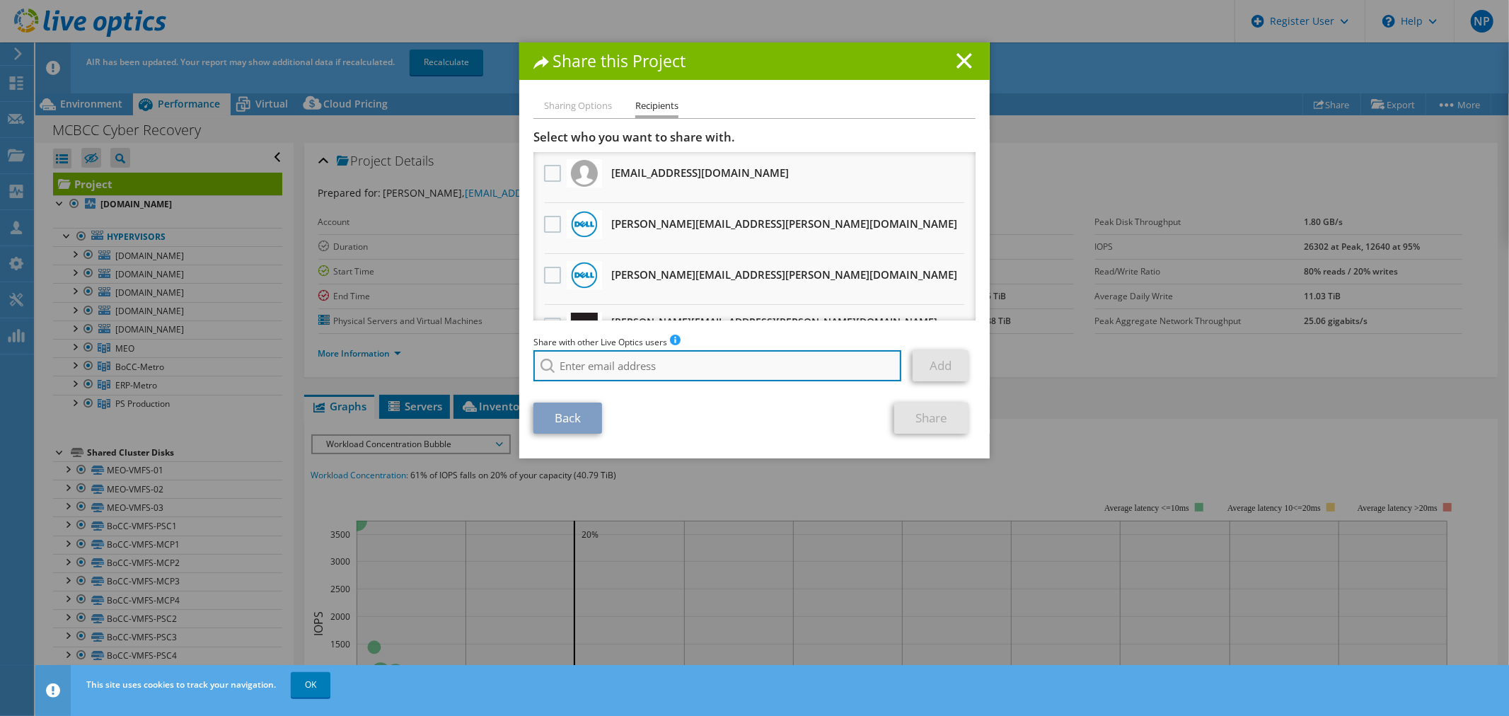
click at [652, 354] on input "search" at bounding box center [717, 365] width 368 height 31
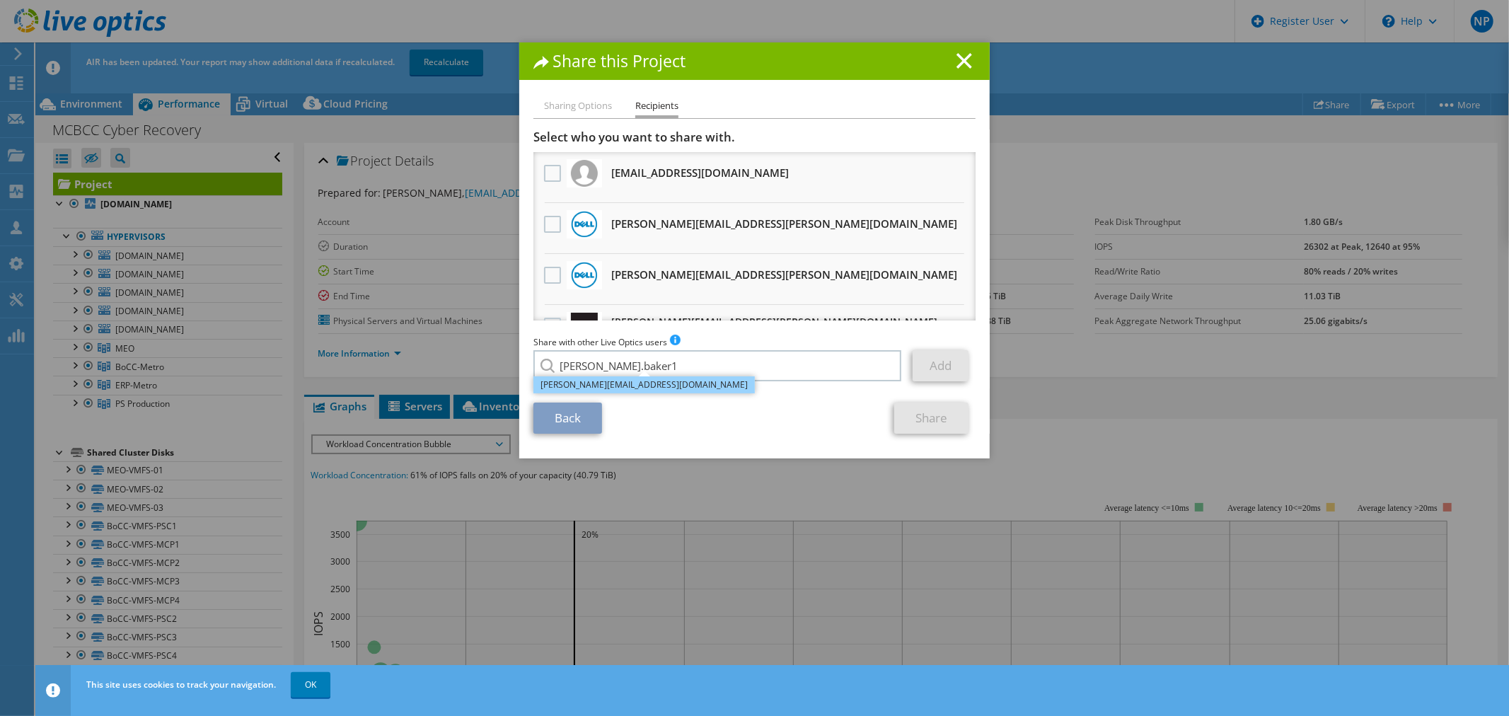
click at [638, 384] on li "[PERSON_NAME][EMAIL_ADDRESS][DOMAIN_NAME]" at bounding box center [643, 384] width 221 height 17
type input "[PERSON_NAME][EMAIL_ADDRESS][DOMAIN_NAME]"
click at [938, 364] on link "Add" at bounding box center [941, 365] width 56 height 31
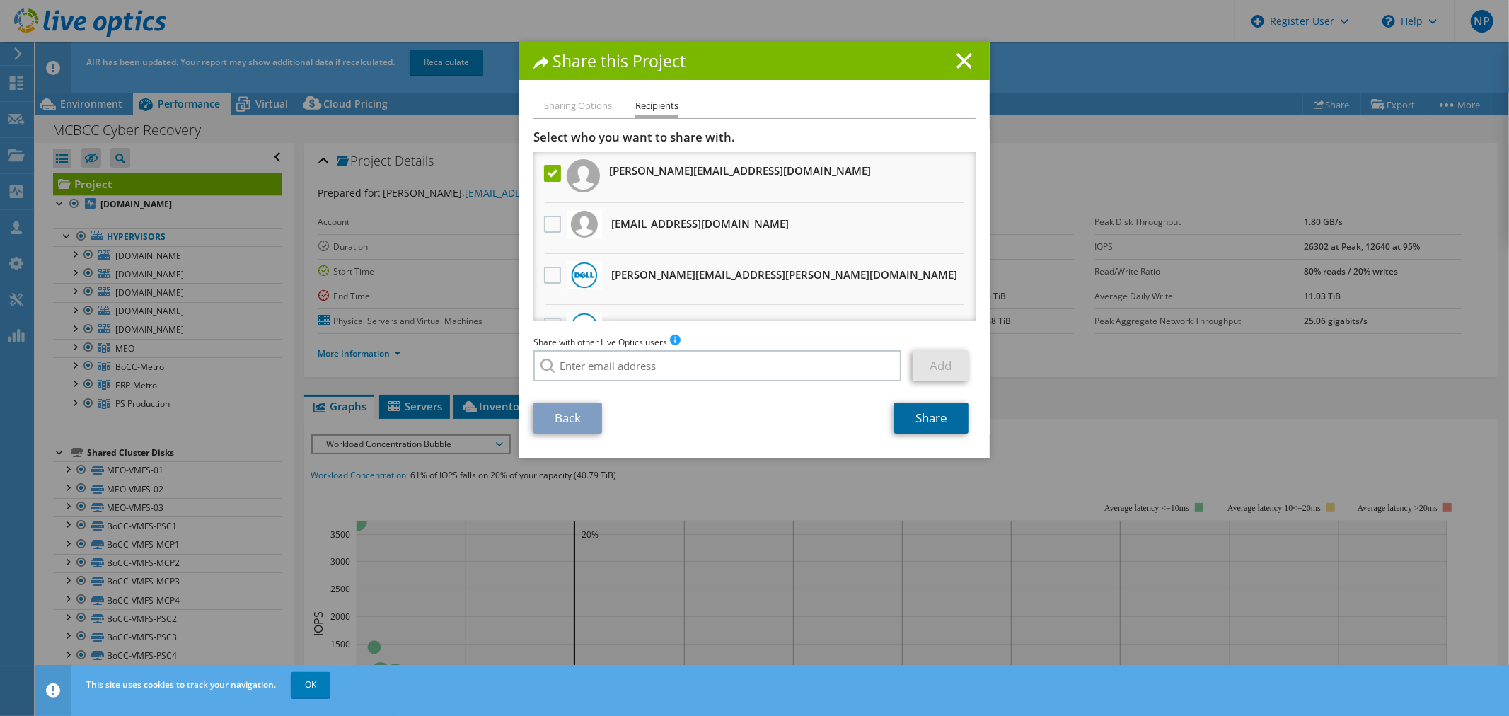
click at [906, 429] on link "Share" at bounding box center [931, 418] width 74 height 31
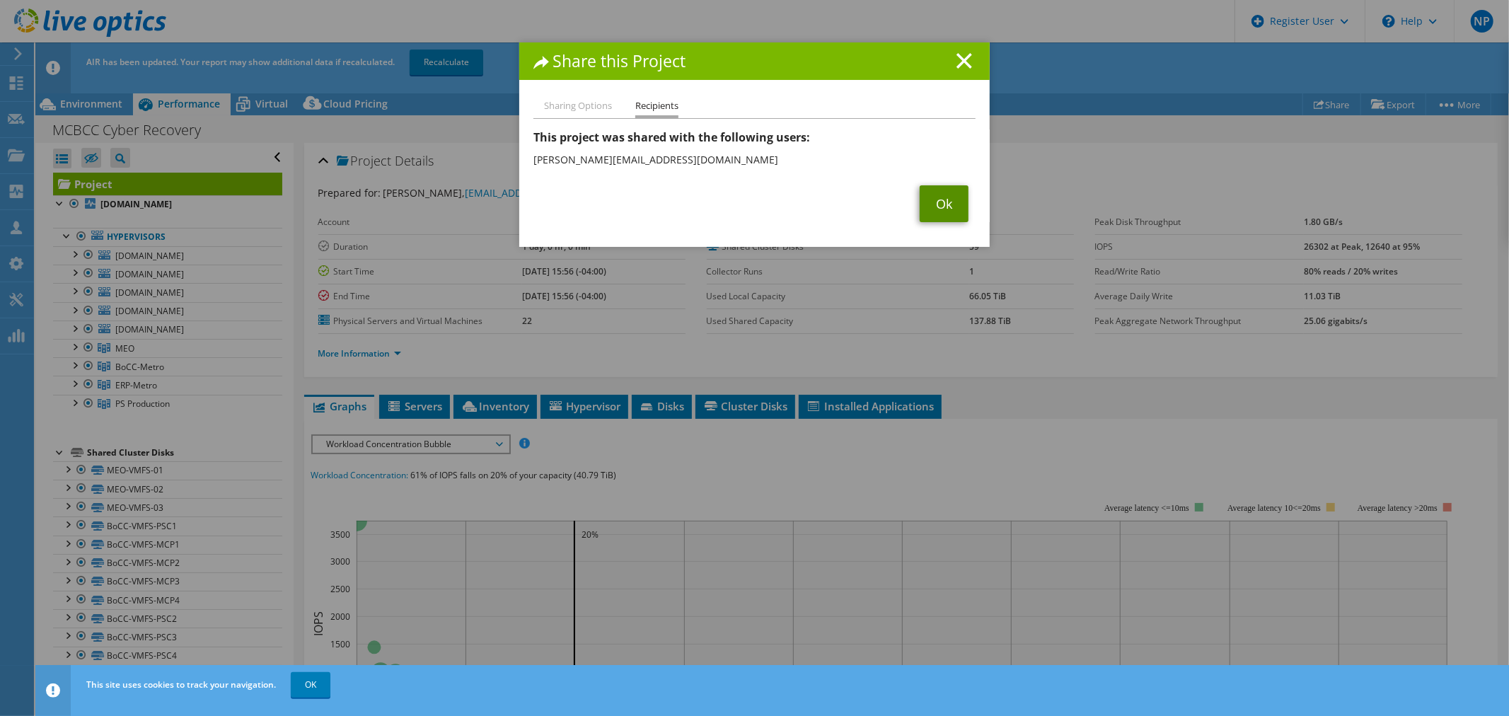
click at [932, 205] on link "Ok" at bounding box center [944, 203] width 49 height 37
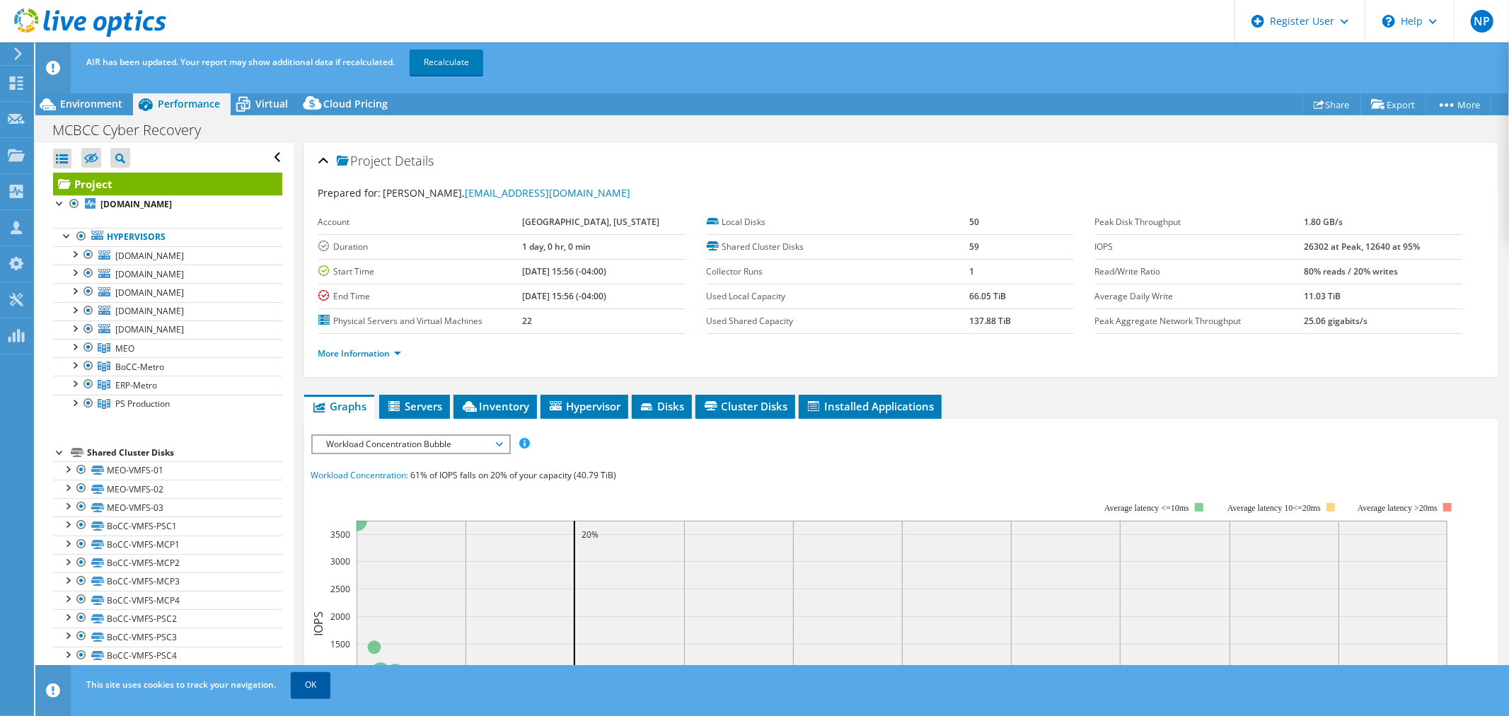
click at [317, 673] on link "OK" at bounding box center [311, 684] width 40 height 25
